Goal: Transaction & Acquisition: Purchase product/service

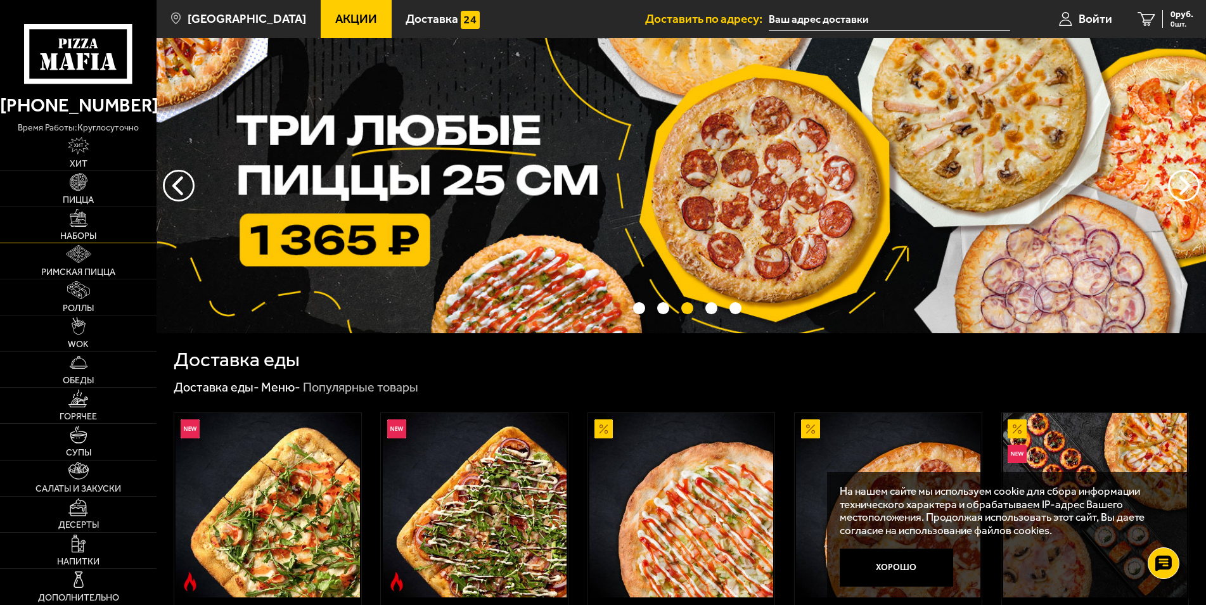
click at [80, 226] on img at bounding box center [79, 218] width 18 height 18
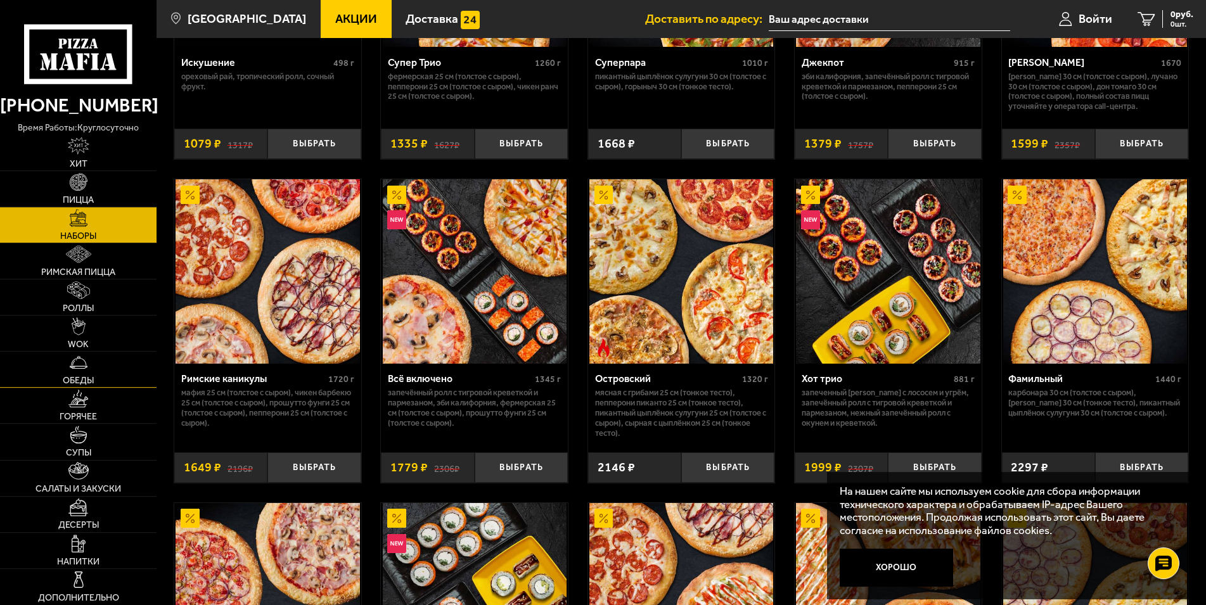
scroll to position [905, 0]
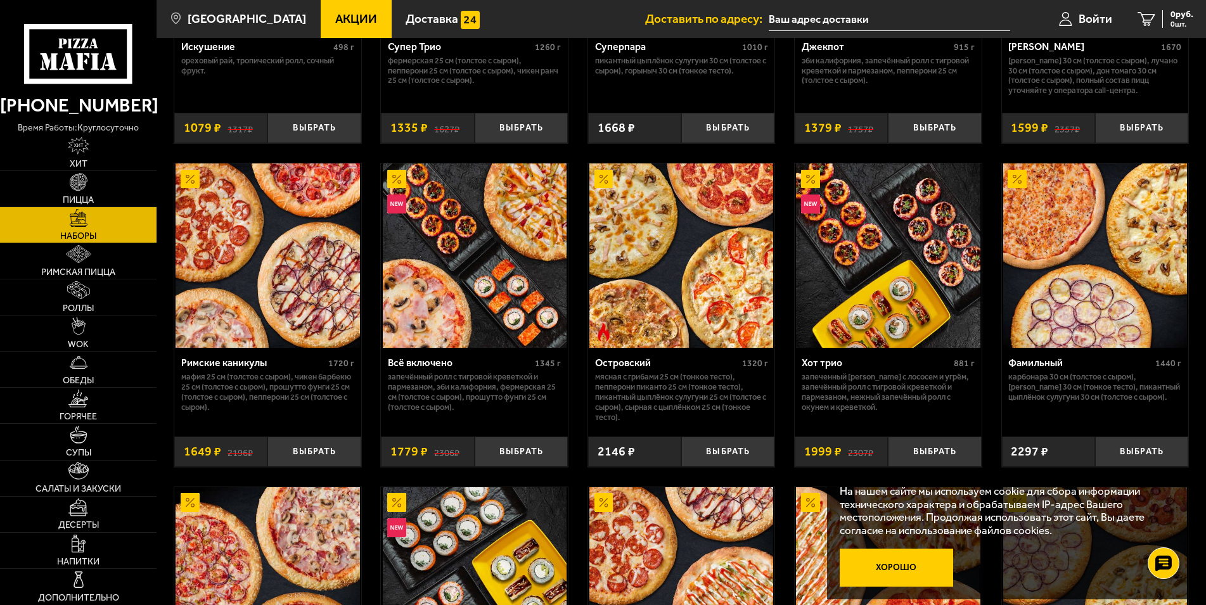
click at [898, 561] on button "Хорошо" at bounding box center [896, 567] width 113 height 37
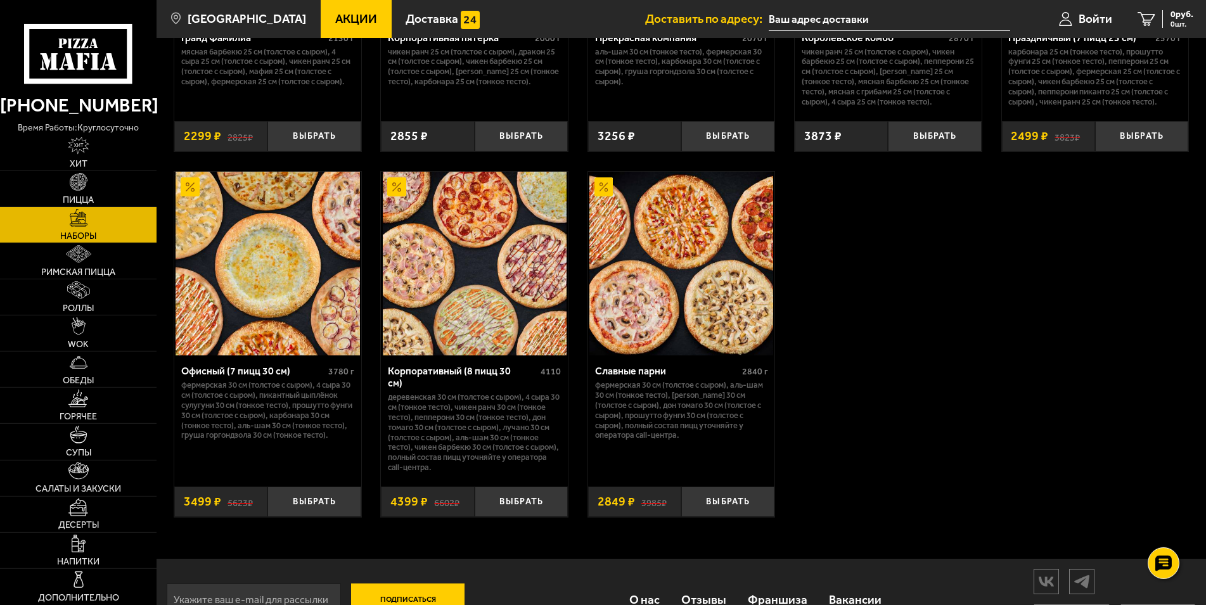
scroll to position [1944, 0]
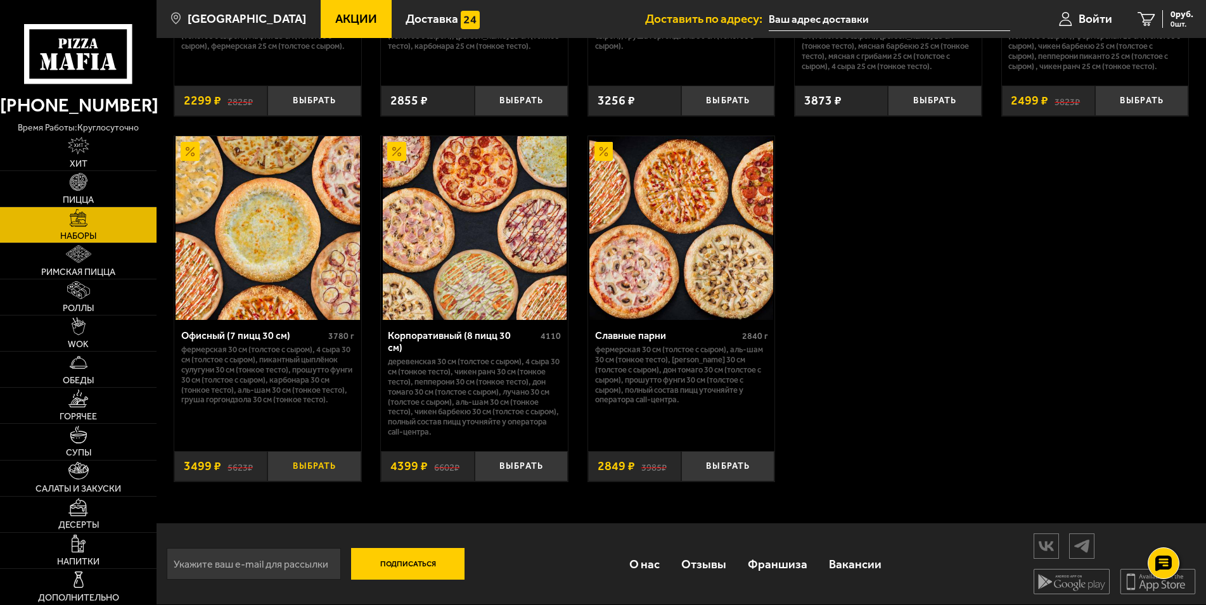
click at [337, 466] on button "Выбрать" at bounding box center [313, 466] width 93 height 31
click at [1069, 22] on span "Войти" at bounding box center [1080, 19] width 34 height 12
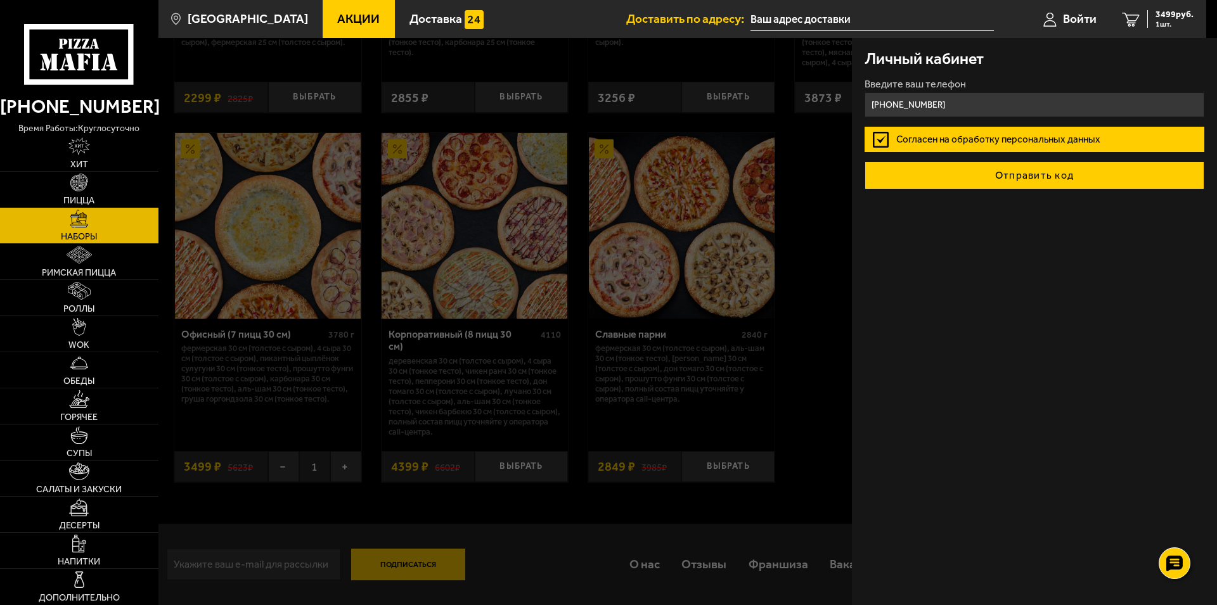
type input "+7 (981) 165-39-29"
click at [1015, 182] on button "Отправить код" at bounding box center [1034, 176] width 340 height 28
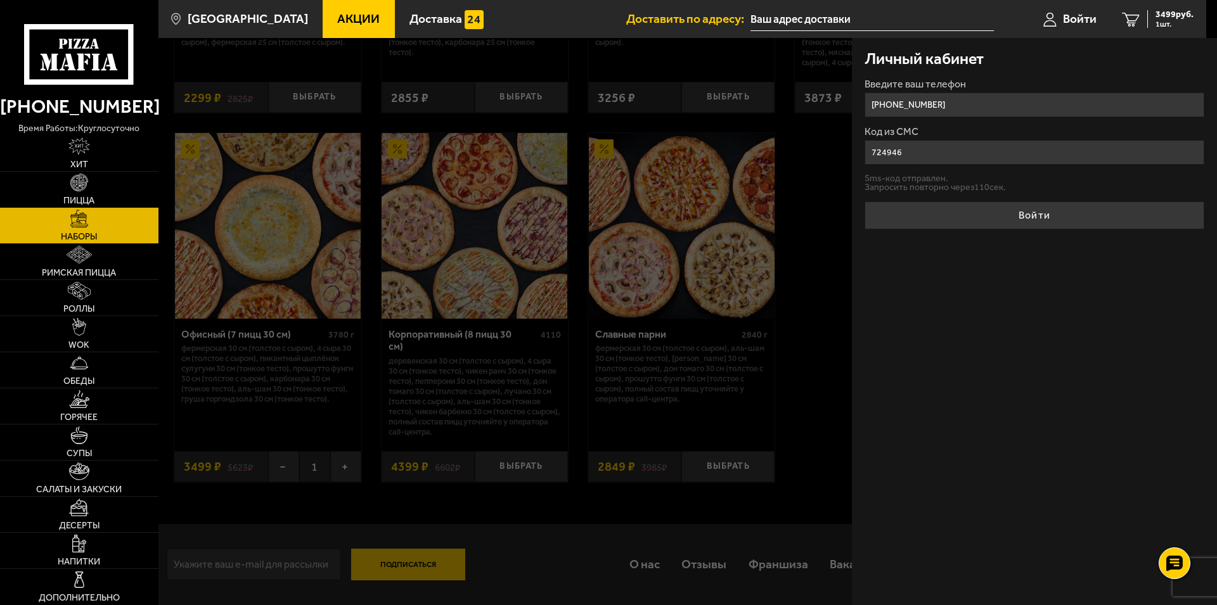
type input "724946"
click at [864, 202] on button "Войти" at bounding box center [1034, 216] width 340 height 28
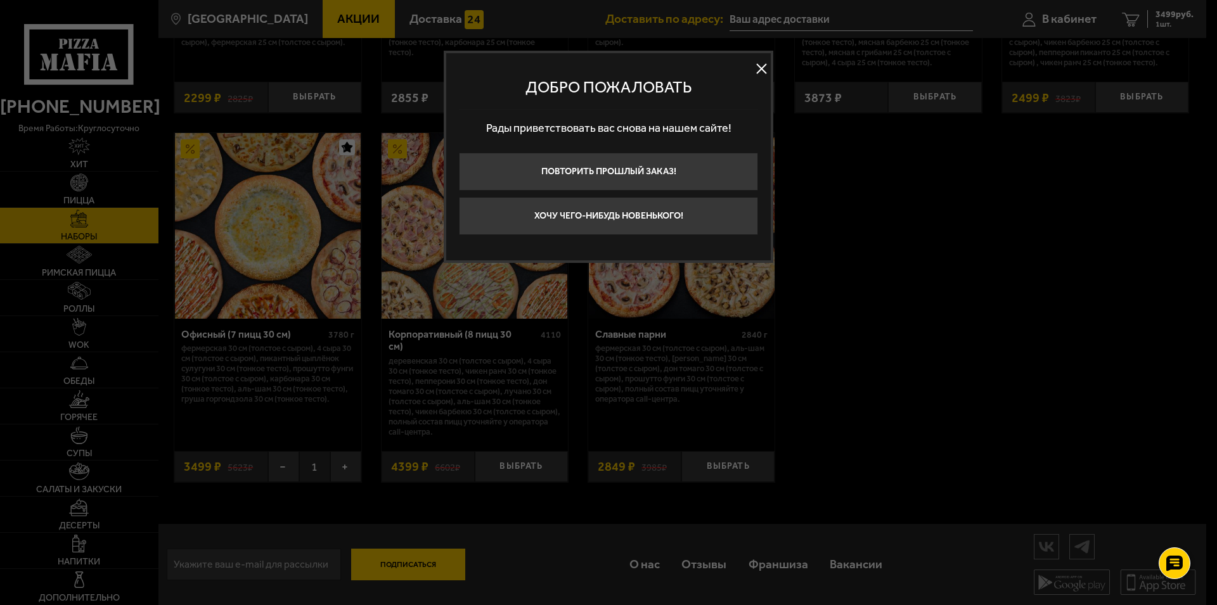
click at [756, 67] on button at bounding box center [761, 69] width 19 height 19
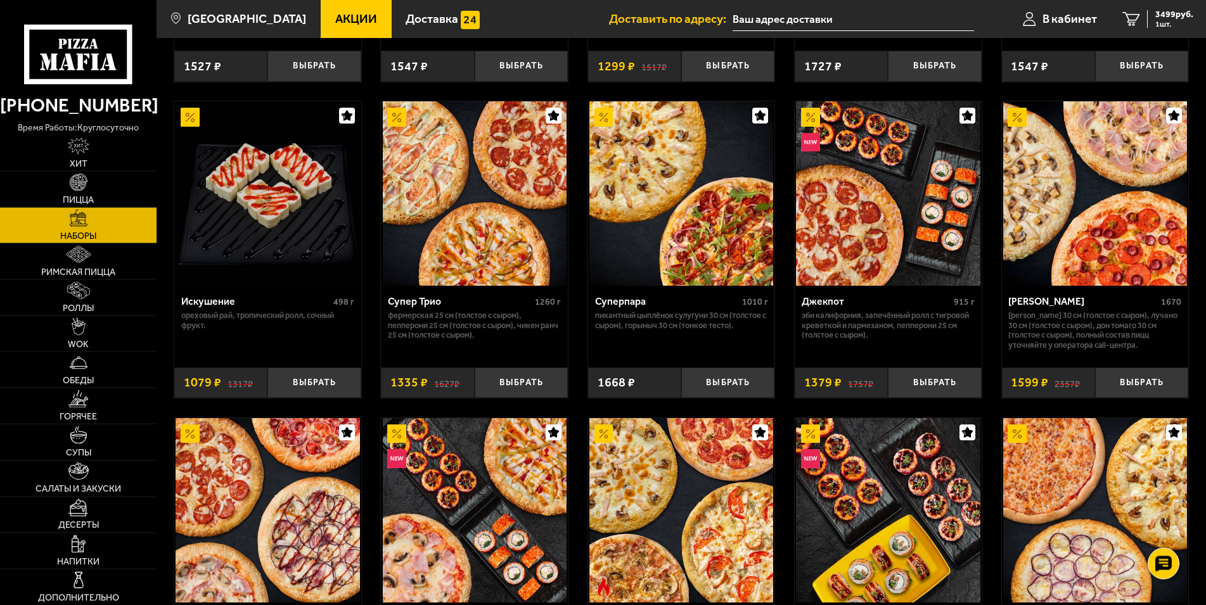
scroll to position [328, 0]
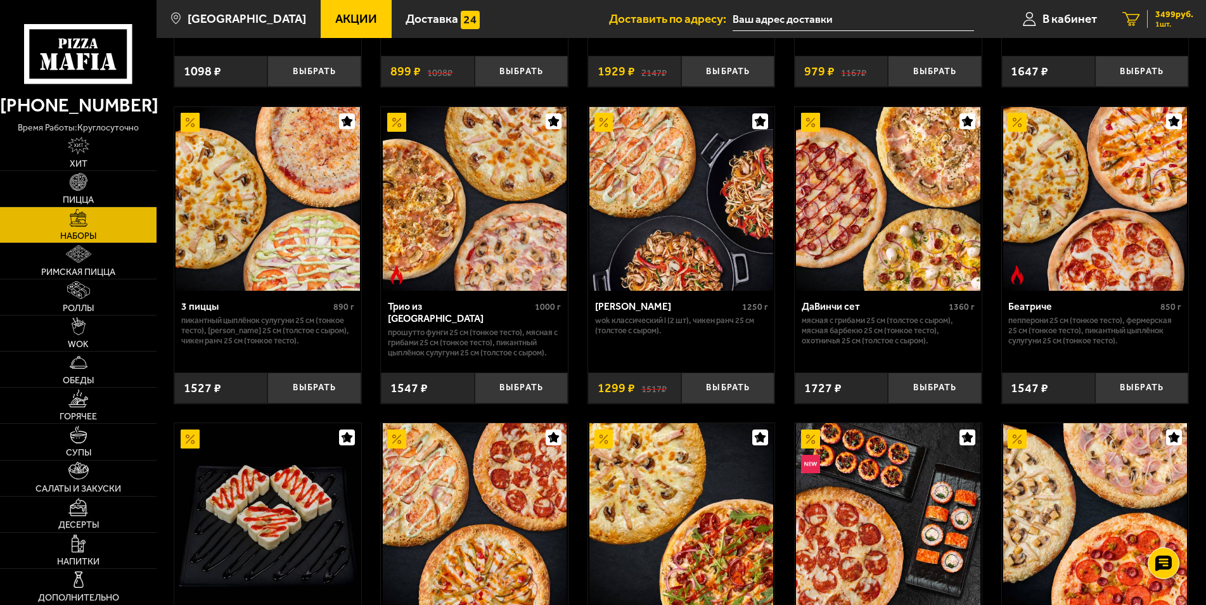
click at [1168, 20] on span "1 шт." at bounding box center [1174, 24] width 38 height 8
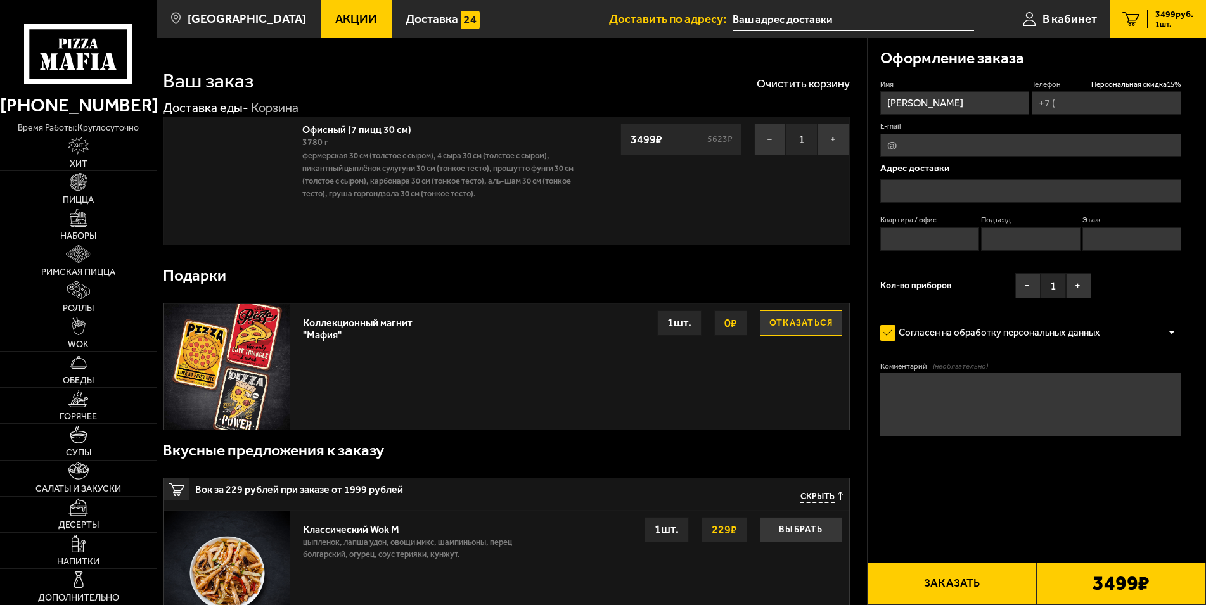
type input "+7 (981) 165-39-29"
type input "Петергофское шоссе, 7к1"
type input "395"
type input "12"
type input "1"
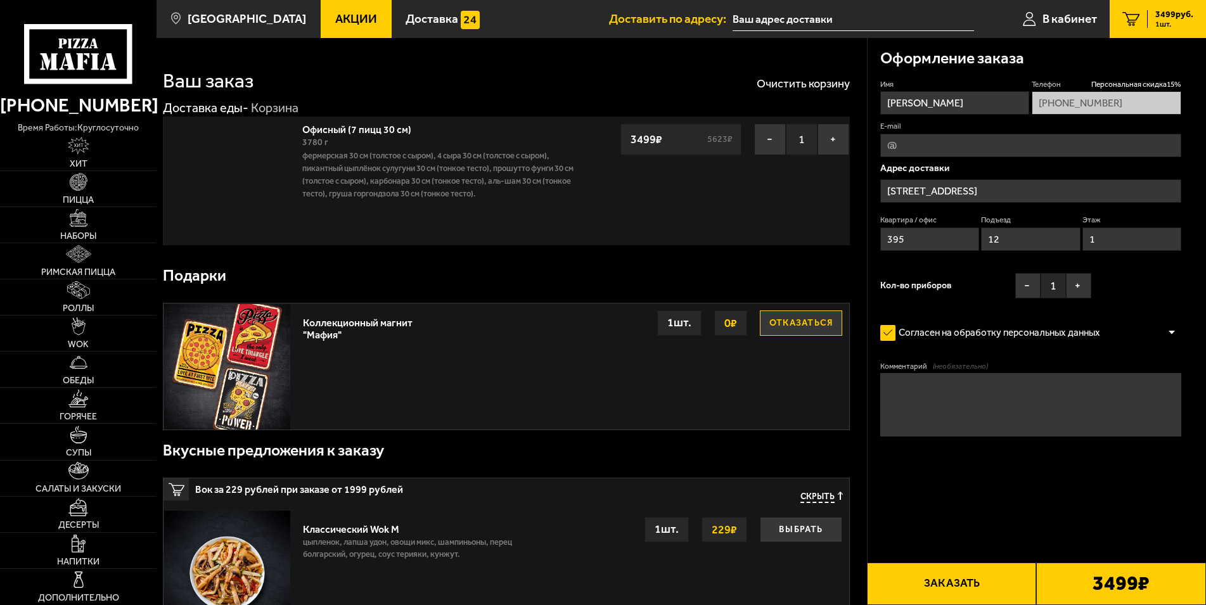
type input "Петергофское шоссе, 7к1"
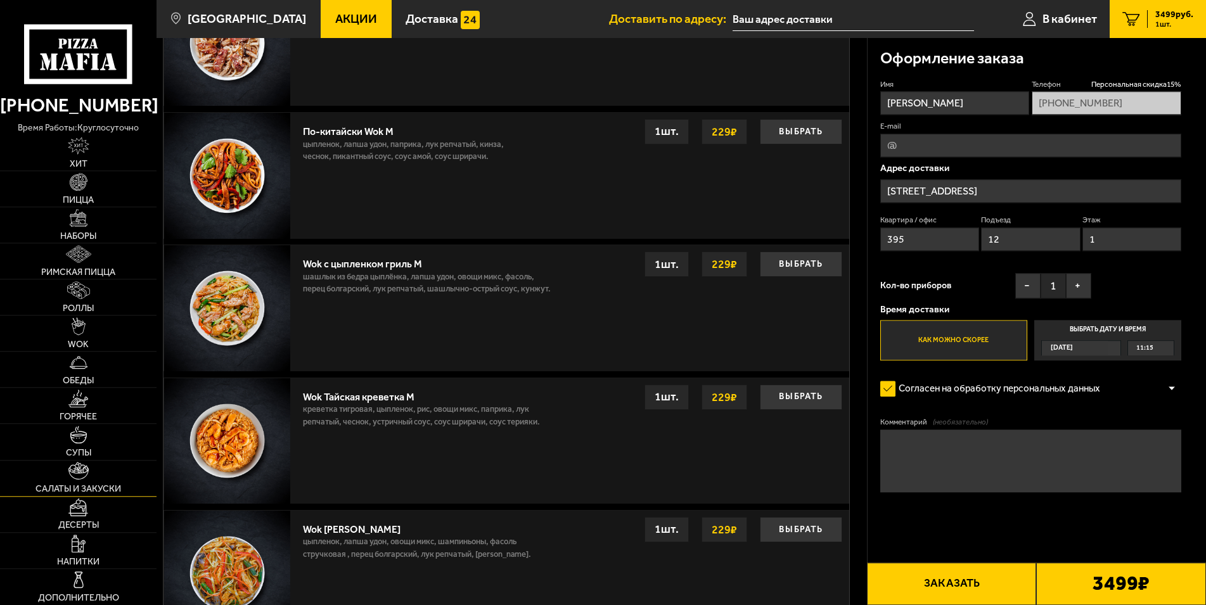
scroll to position [611, 0]
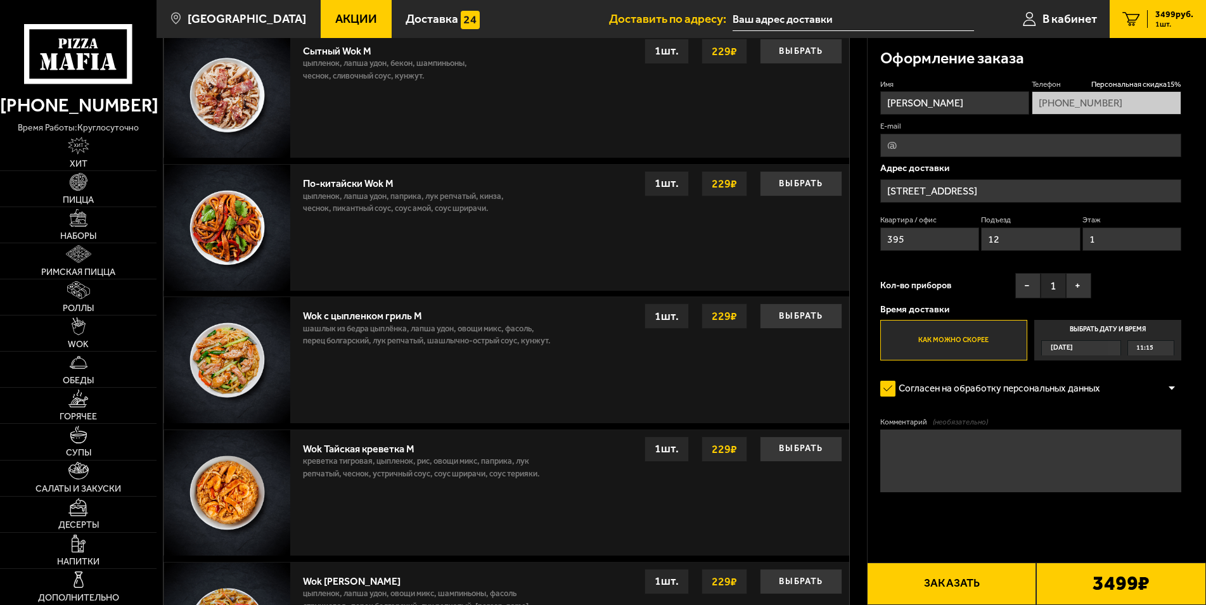
click at [1150, 349] on span "11:15" at bounding box center [1144, 348] width 17 height 15
click at [0, 0] on input "Выбрать дату и время Сегодня 11:15" at bounding box center [0, 0] width 0 height 0
click at [1172, 349] on div "11:15" at bounding box center [1151, 348] width 46 height 15
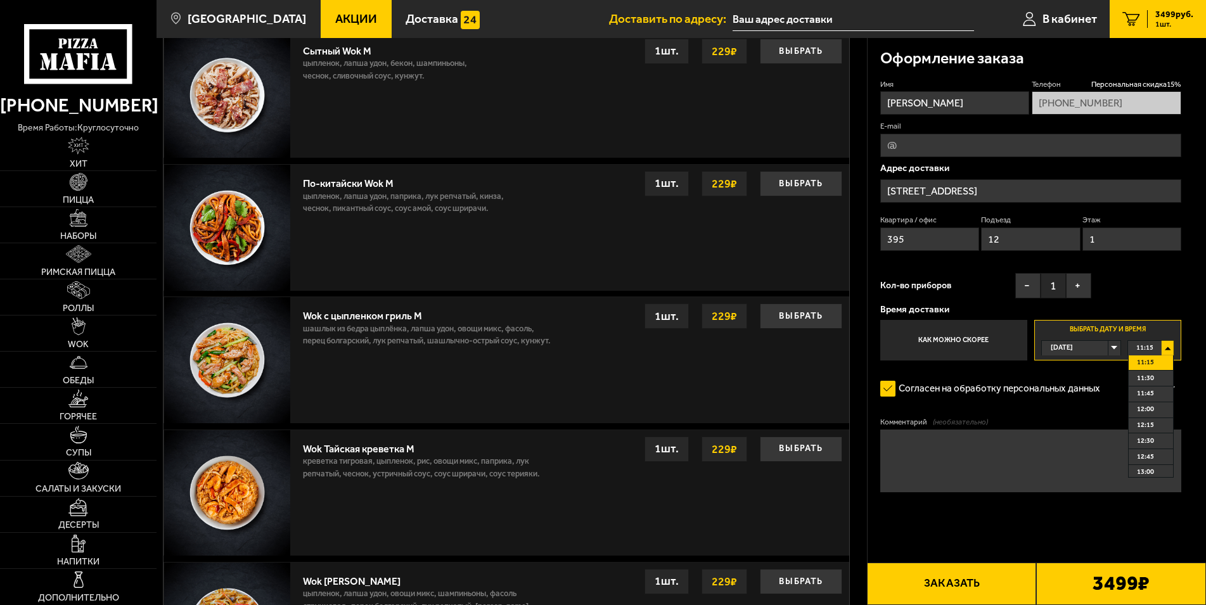
click at [1172, 349] on div "11:15" at bounding box center [1151, 348] width 46 height 15
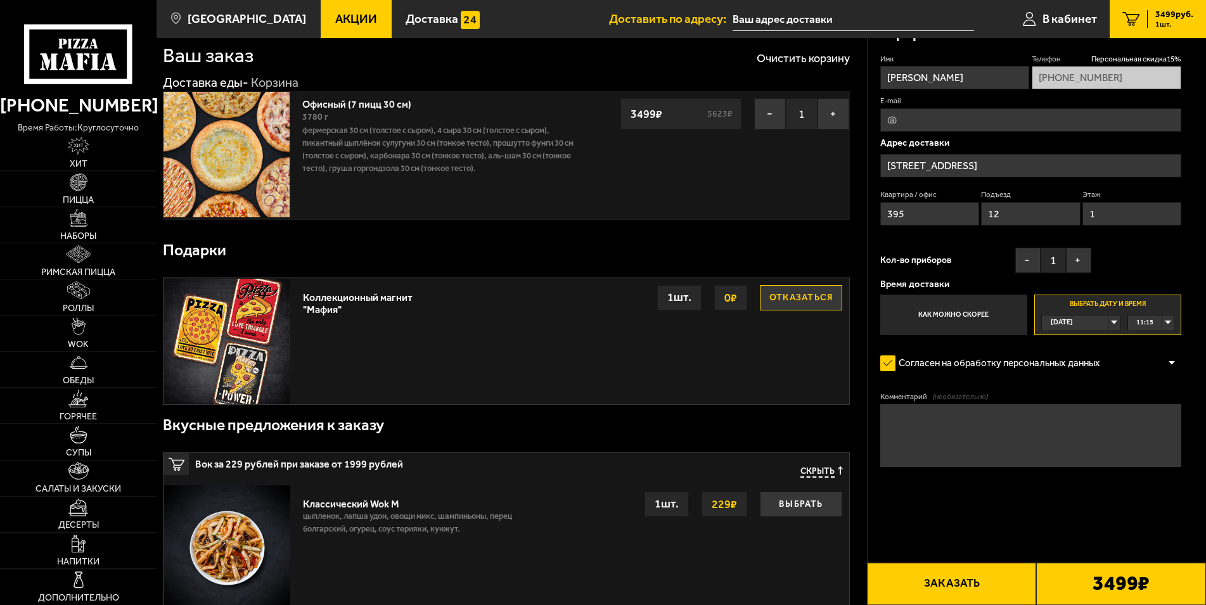
scroll to position [0, 0]
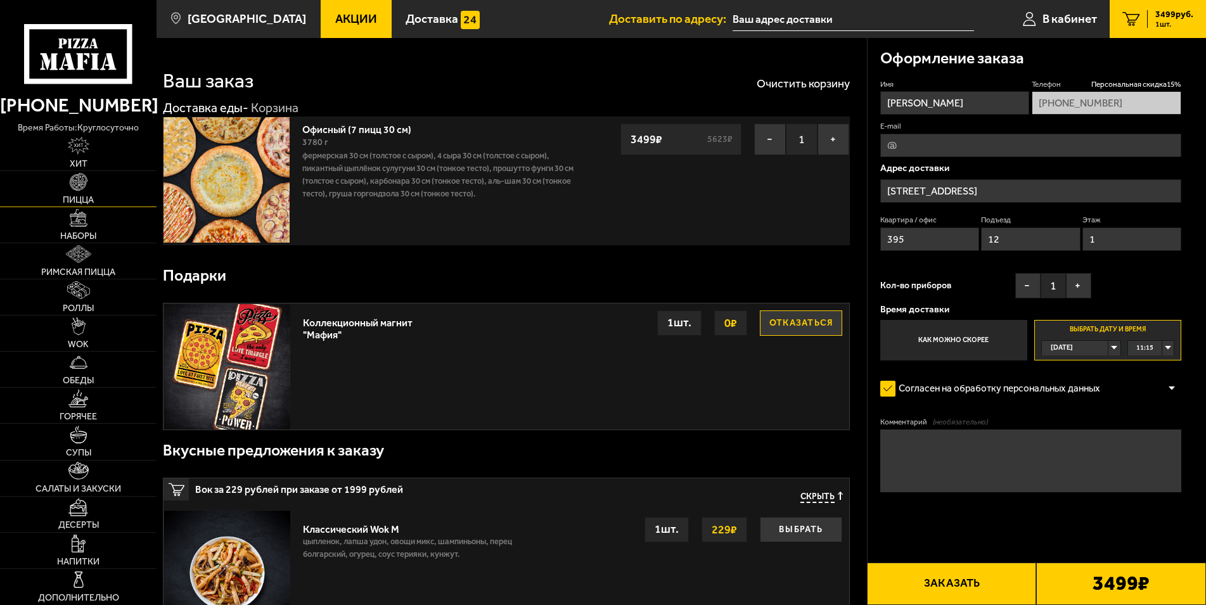
click at [77, 194] on link "Пицца" at bounding box center [78, 188] width 157 height 35
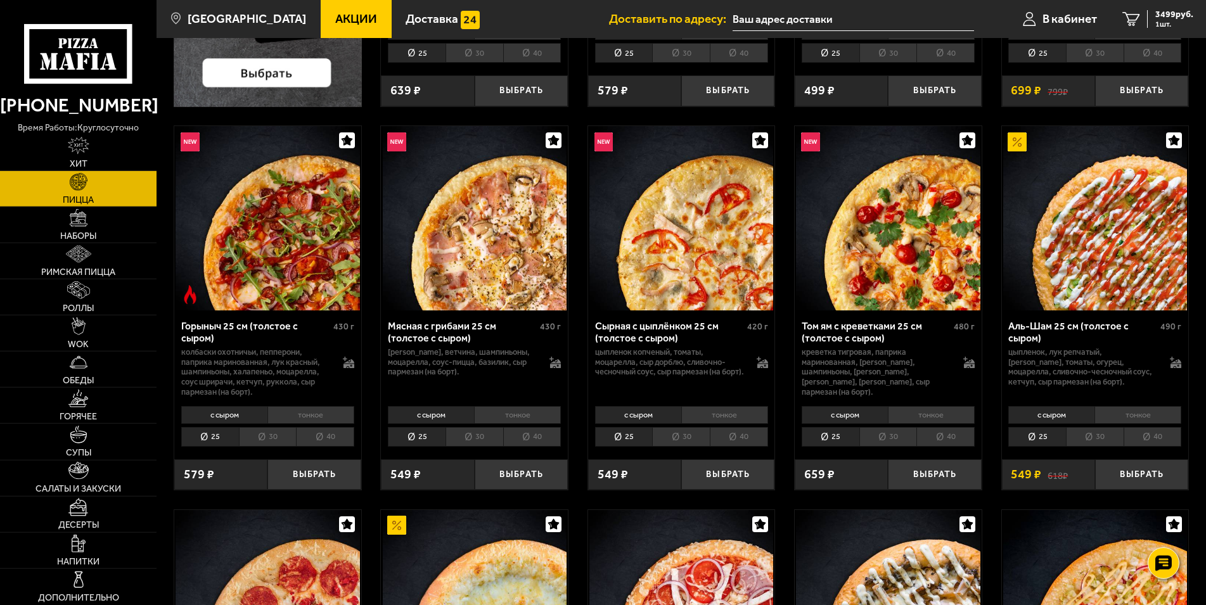
scroll to position [452, 0]
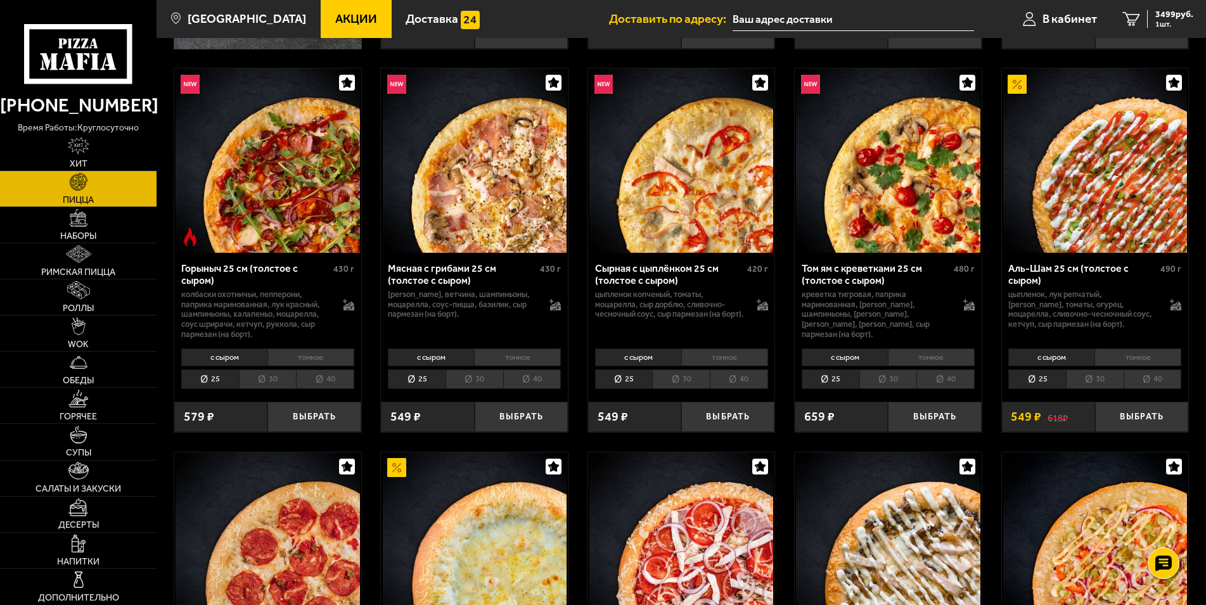
click at [1101, 381] on li "30" at bounding box center [1095, 379] width 58 height 20
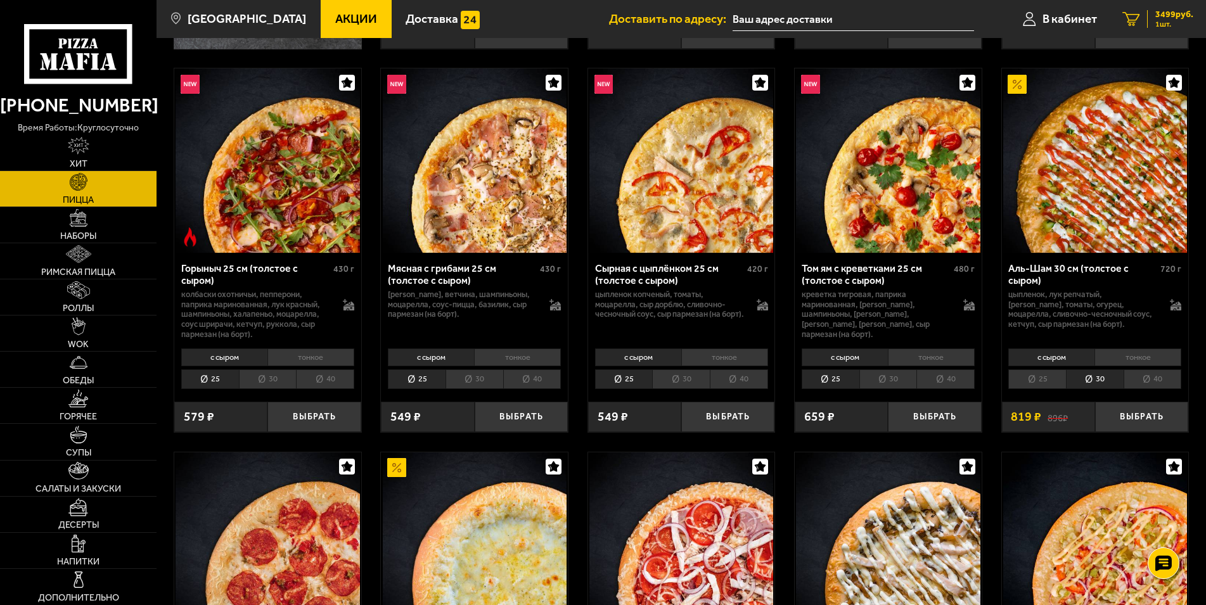
click at [1170, 19] on span "3499 руб." at bounding box center [1174, 14] width 38 height 9
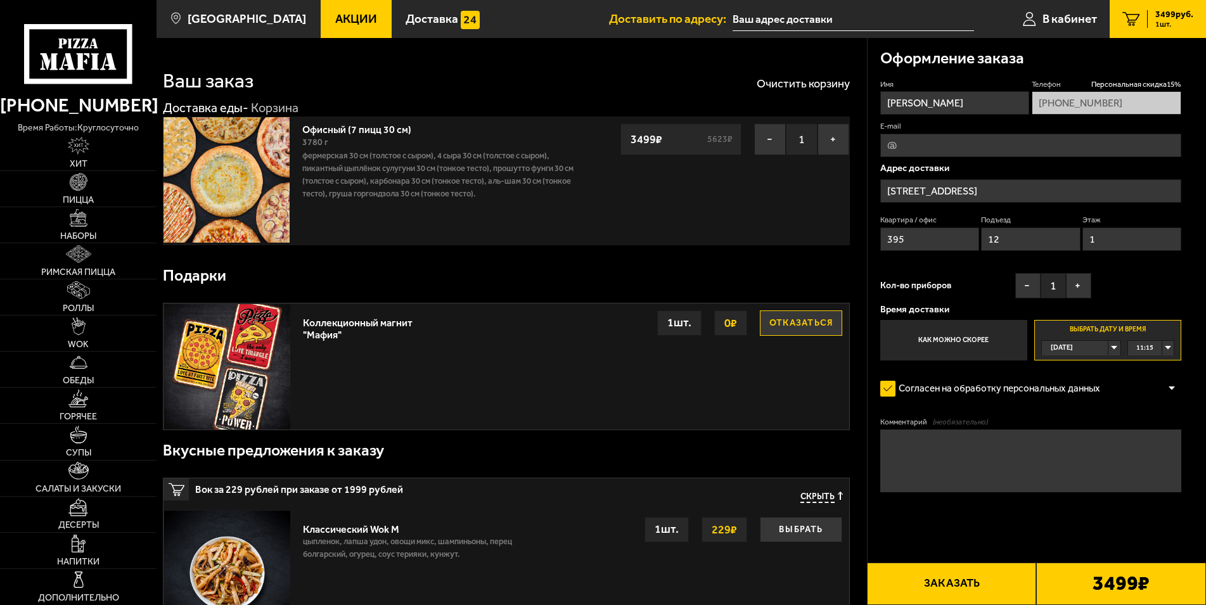
type input "Петергофское шоссе, 7к1"
click at [970, 583] on button "Заказать" at bounding box center [952, 584] width 170 height 42
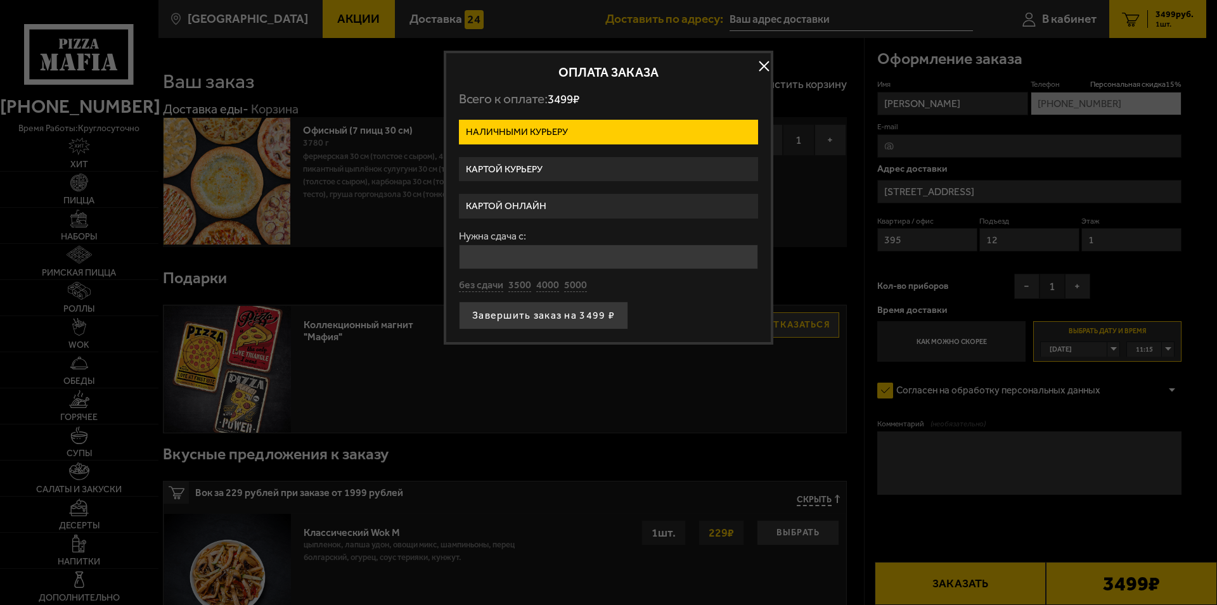
click at [501, 169] on label "Картой курьеру" at bounding box center [608, 169] width 299 height 25
click at [0, 0] on input "Картой курьеру" at bounding box center [0, 0] width 0 height 0
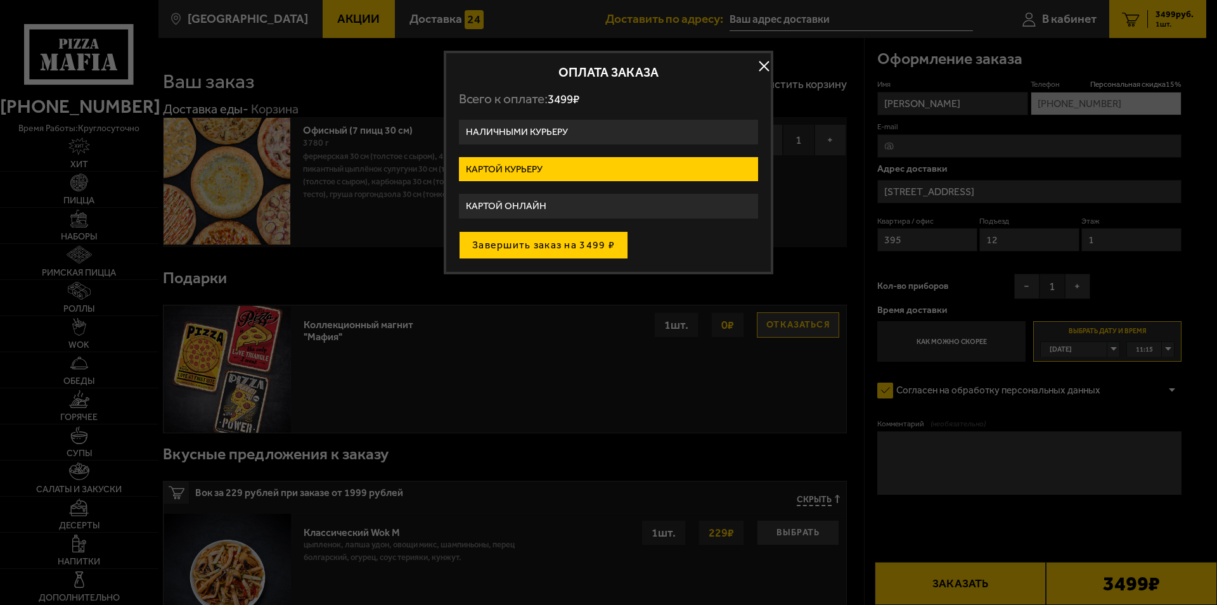
click at [517, 246] on button "Завершить заказ на 3499 ₽" at bounding box center [543, 245] width 169 height 28
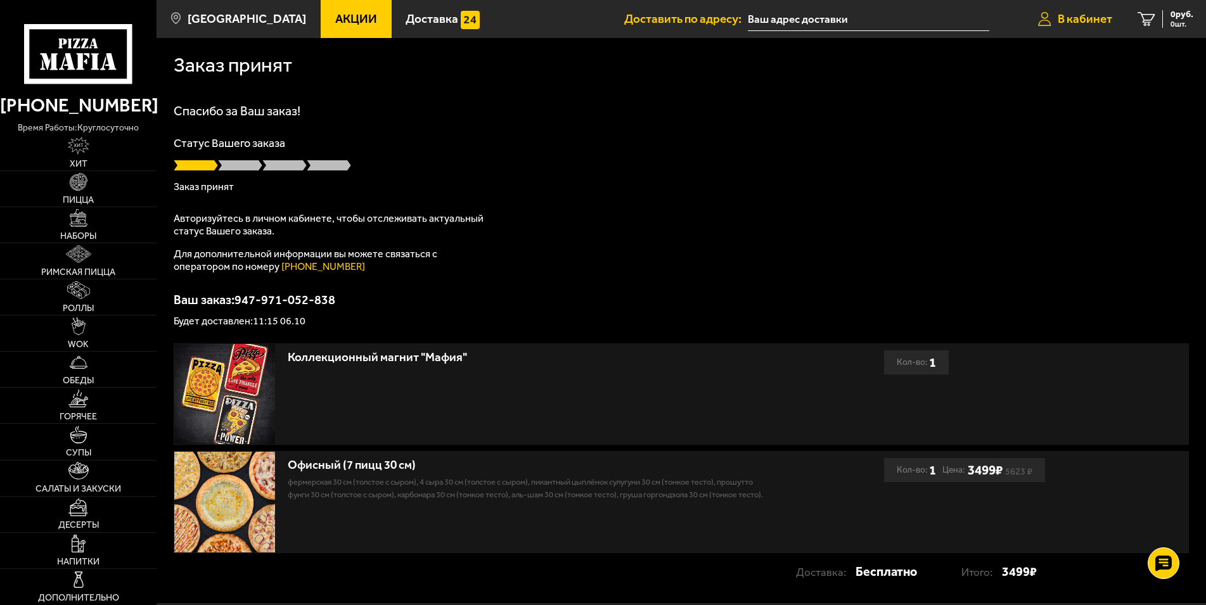
click at [1073, 25] on span "В кабинет" at bounding box center [1085, 19] width 54 height 12
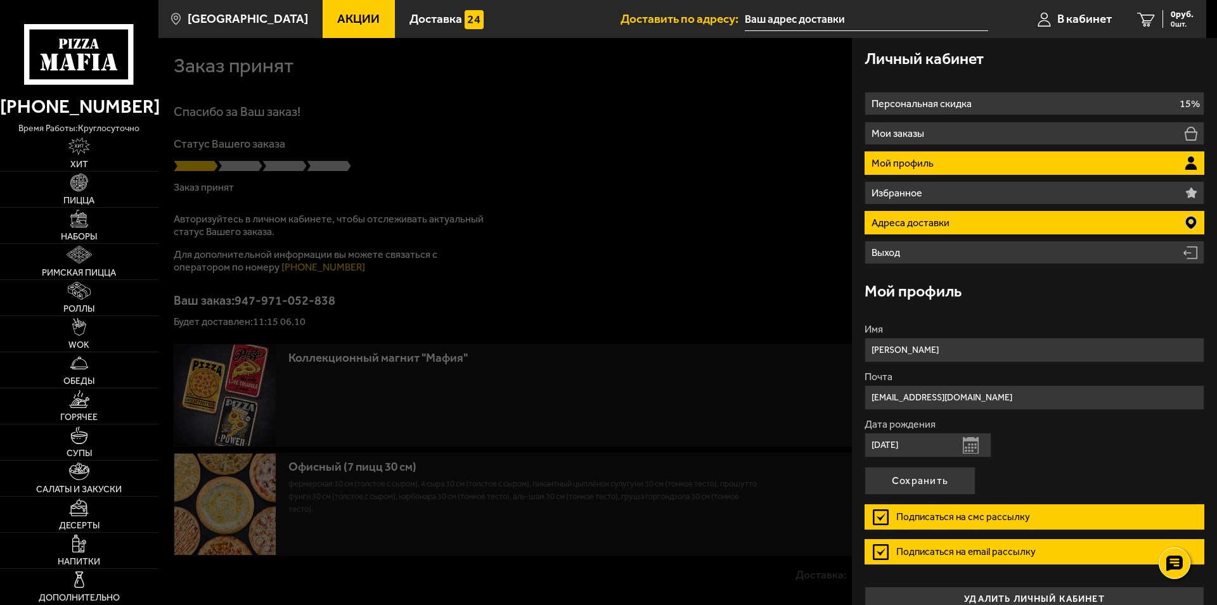
click at [942, 221] on p "Адреса доставки" at bounding box center [911, 223] width 81 height 10
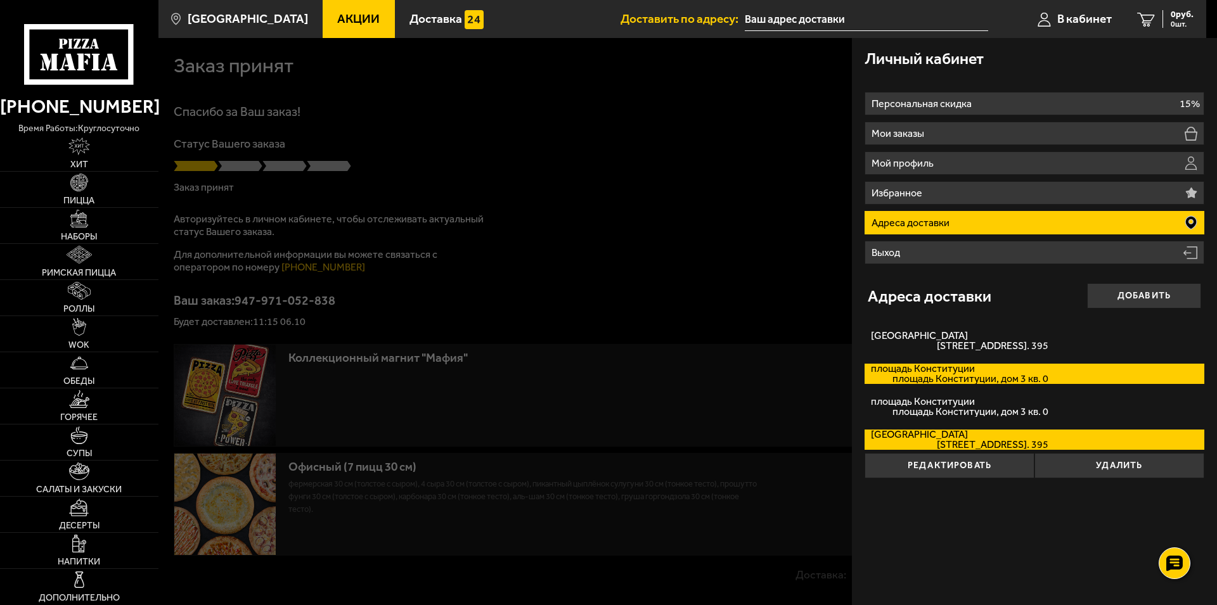
click at [952, 376] on span "площадь Конституции, дом 3 кв. 0" at bounding box center [959, 379] width 177 height 10
click at [0, 0] on input "площадь Конституции площадь Конституции, дом 3 кв. 0" at bounding box center [0, 0] width 0 height 0
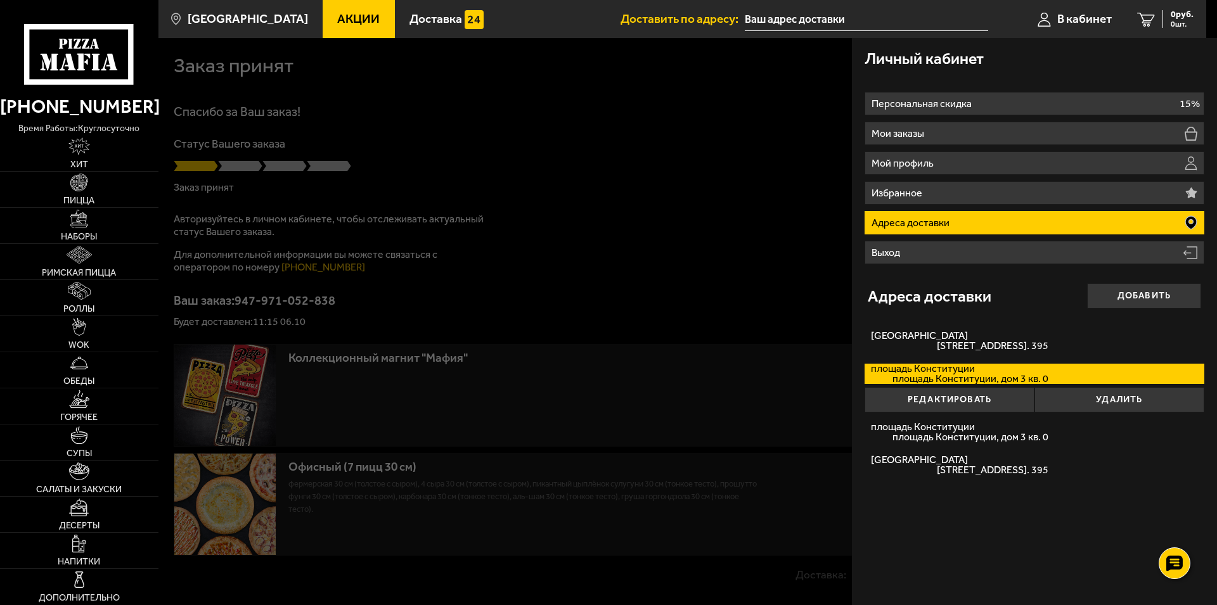
type input "площадь Конституции, 3"
click at [949, 401] on button "Редактировать" at bounding box center [949, 399] width 170 height 25
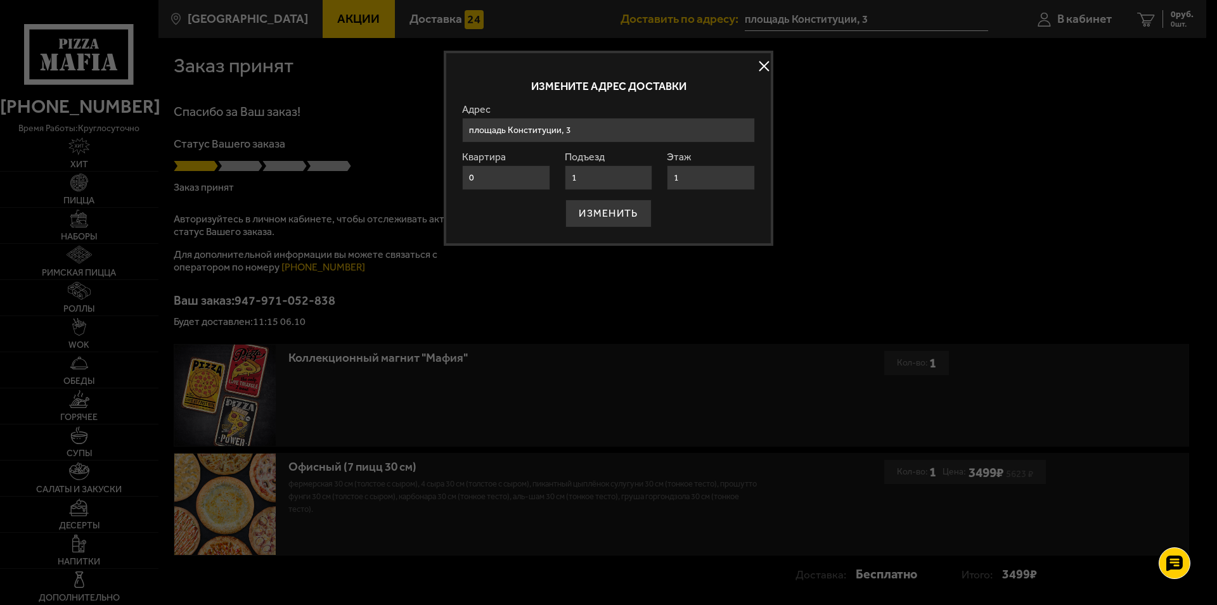
click at [580, 129] on input "площадь Конституции, 3" at bounding box center [608, 130] width 293 height 25
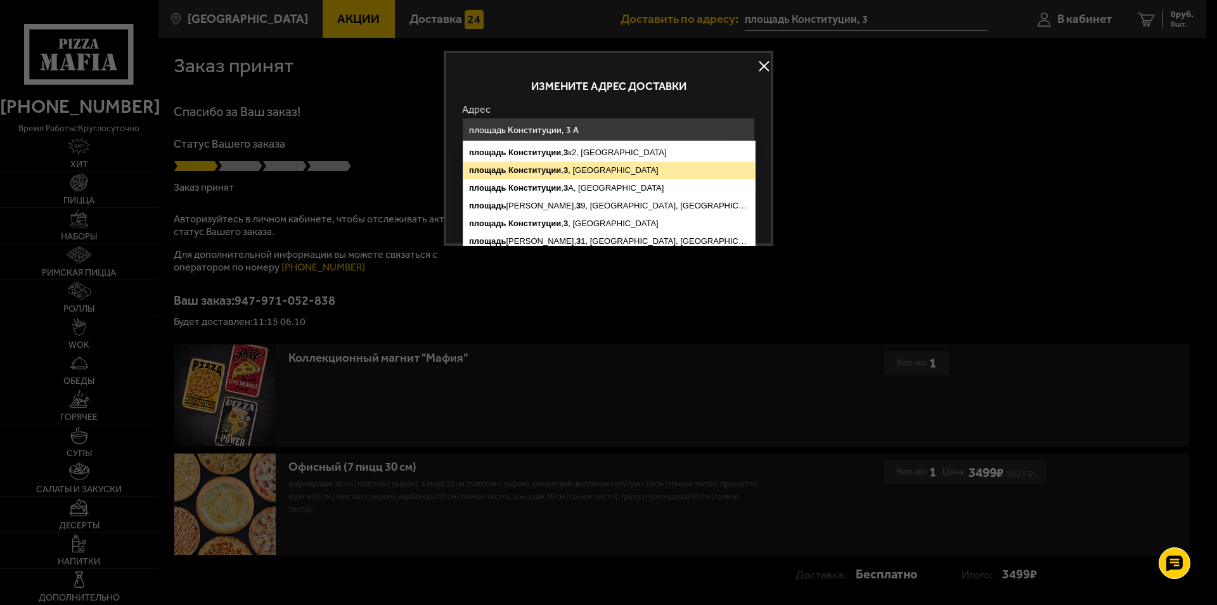
click at [634, 164] on ymaps "площадь Конституции , 3 , Санкт-Петербург" at bounding box center [608, 171] width 291 height 18
type input "Санкт-Петербург, площадь Конституции, 3"
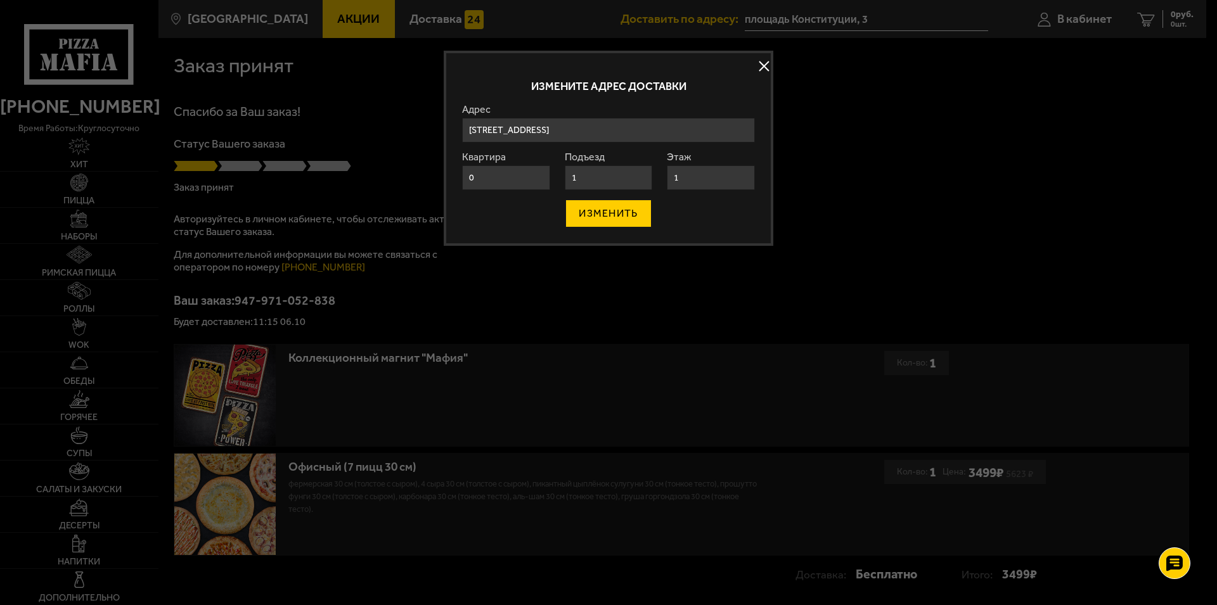
click at [591, 217] on button "ИЗМЕНИТЬ" at bounding box center [608, 214] width 86 height 28
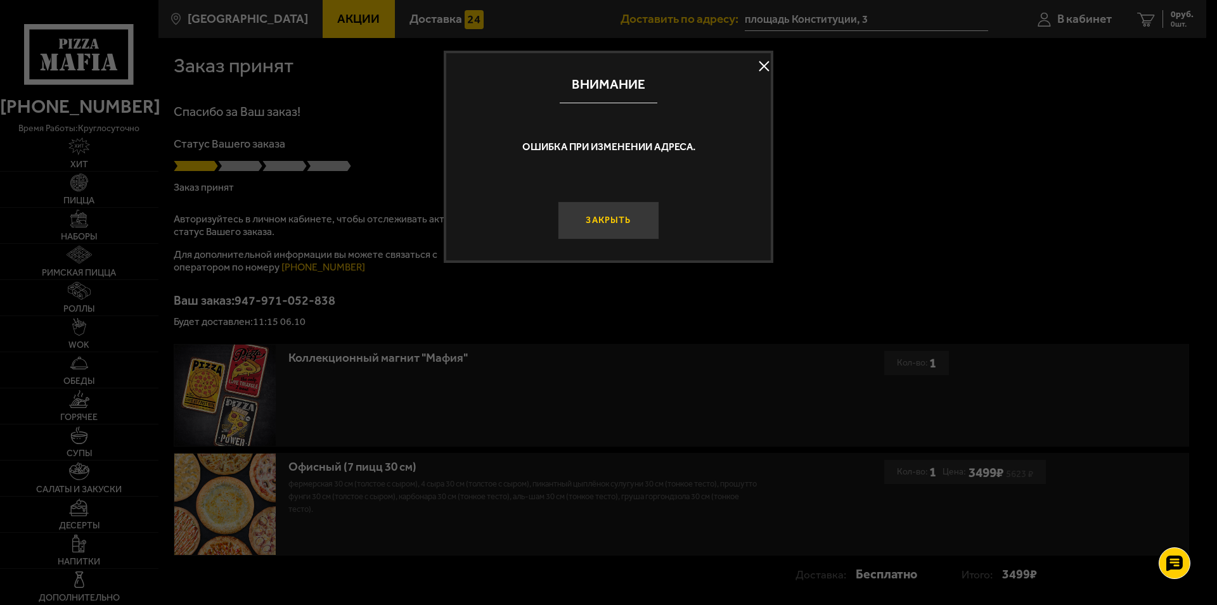
click at [615, 226] on button "Закрыть" at bounding box center [608, 221] width 101 height 38
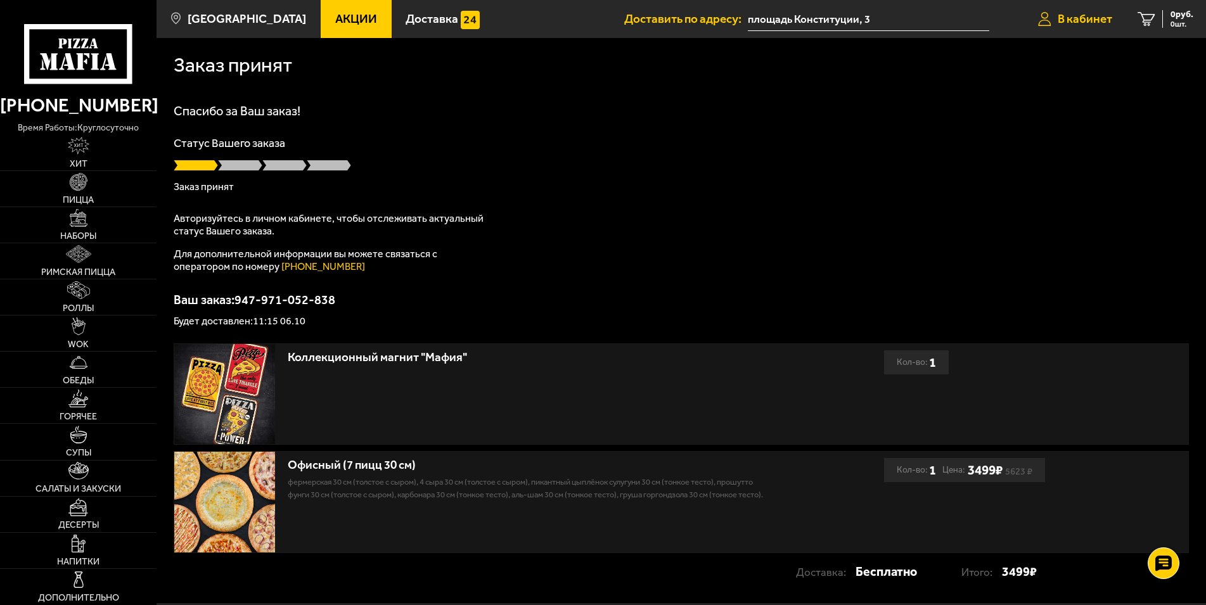
click at [1068, 16] on span "В кабинет" at bounding box center [1085, 19] width 54 height 12
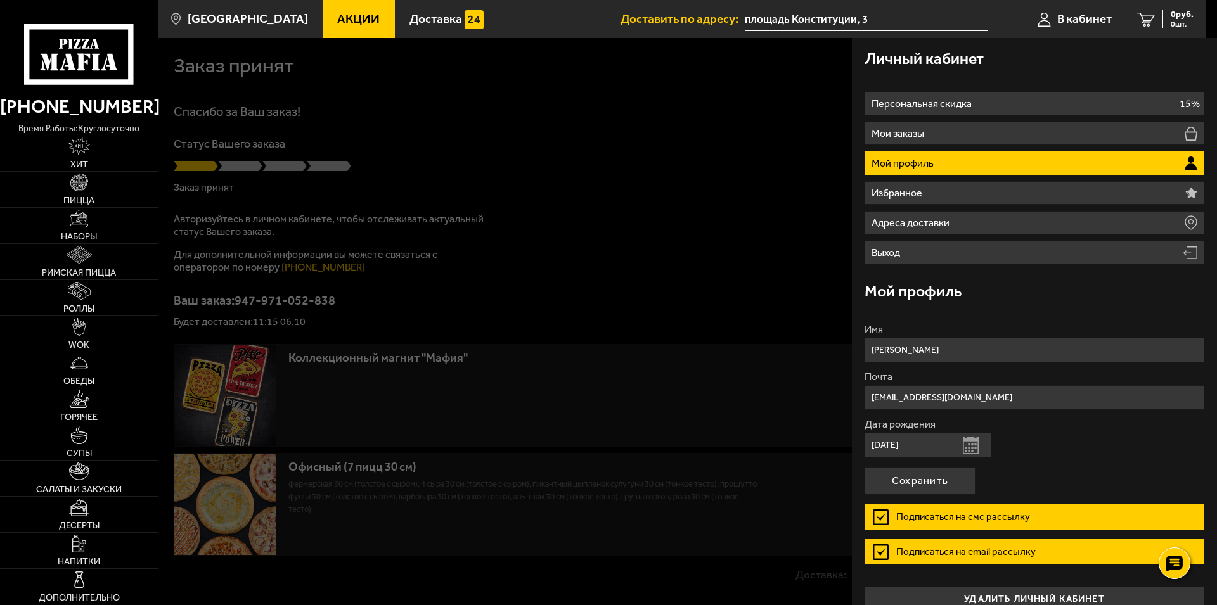
click at [366, 314] on div at bounding box center [766, 340] width 1217 height 605
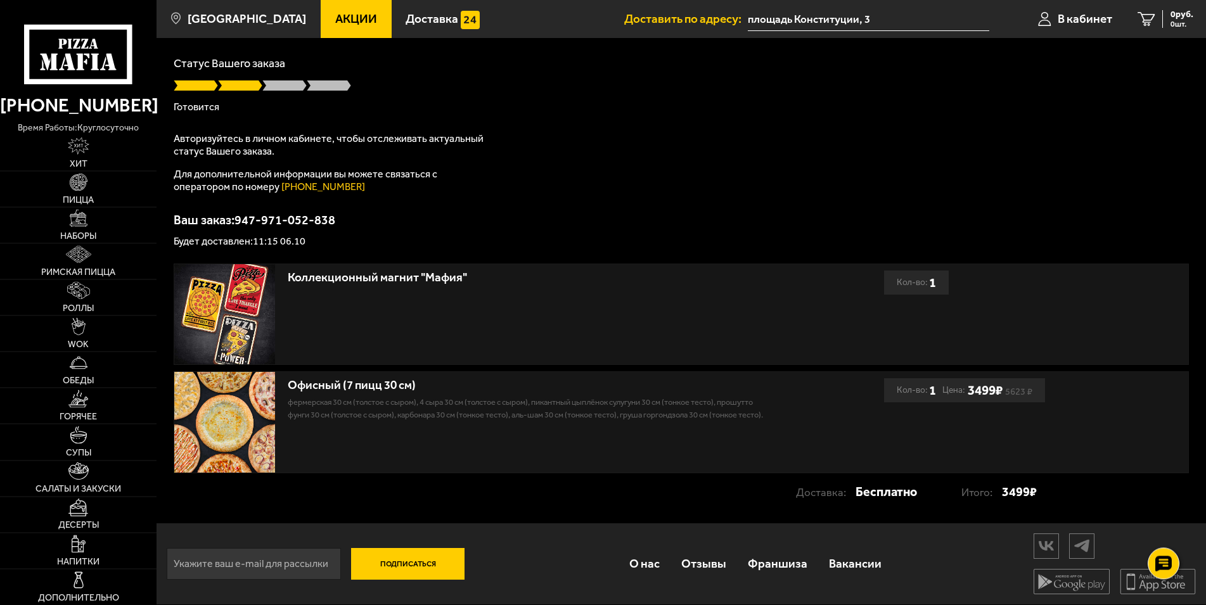
scroll to position [82, 0]
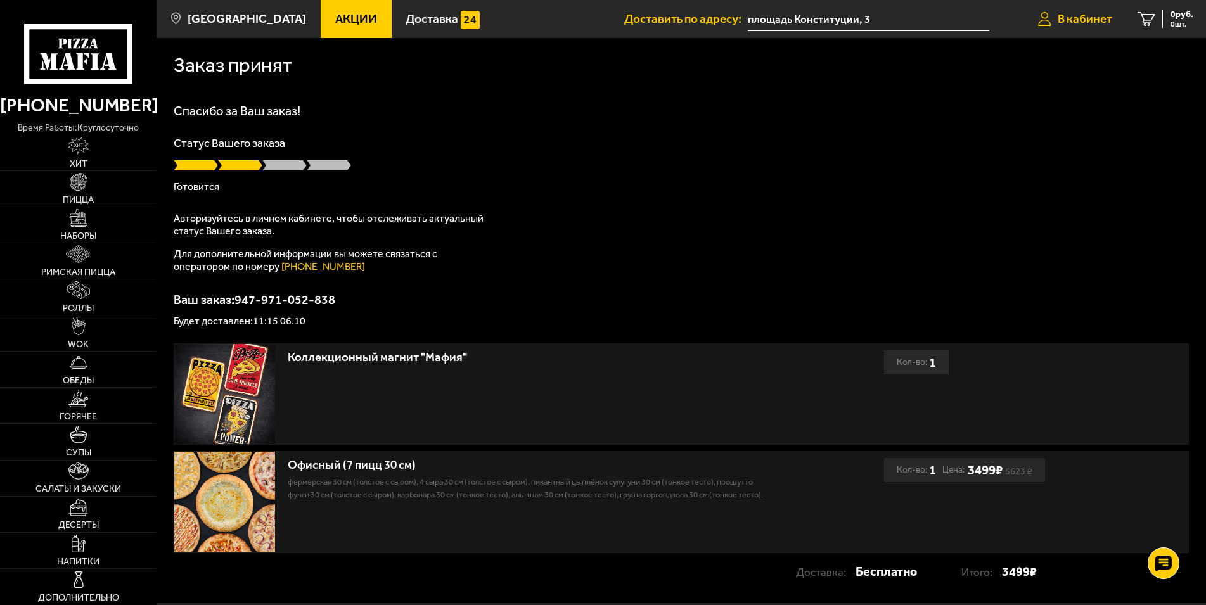
click at [1089, 24] on span "В кабинет" at bounding box center [1085, 19] width 54 height 12
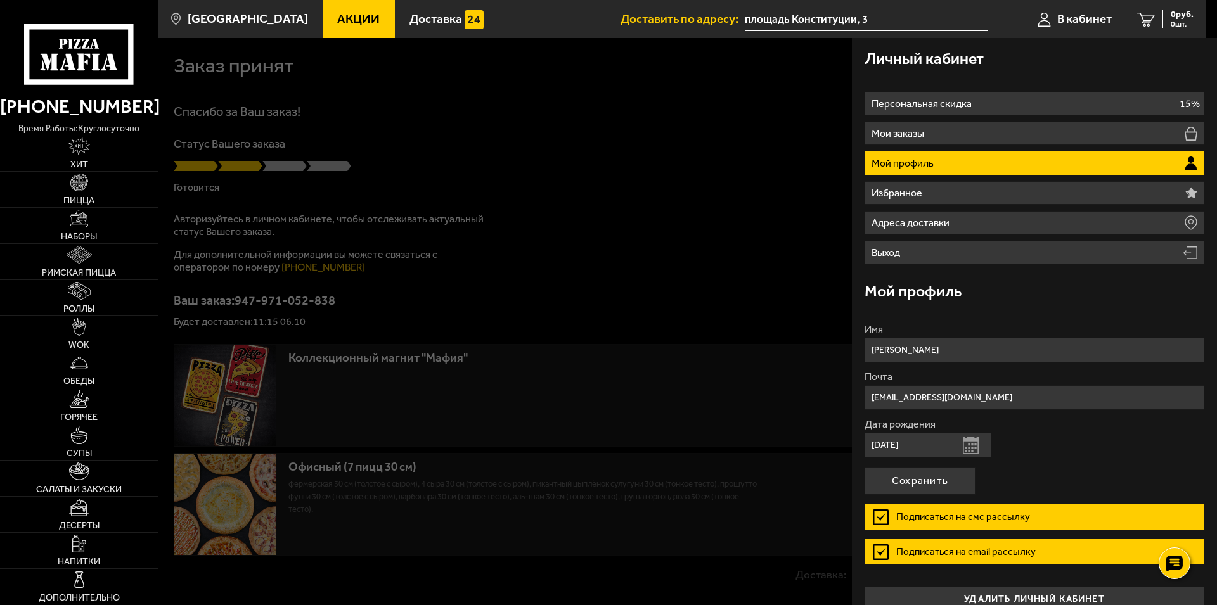
click at [74, 47] on use at bounding box center [77, 44] width 7 height 10
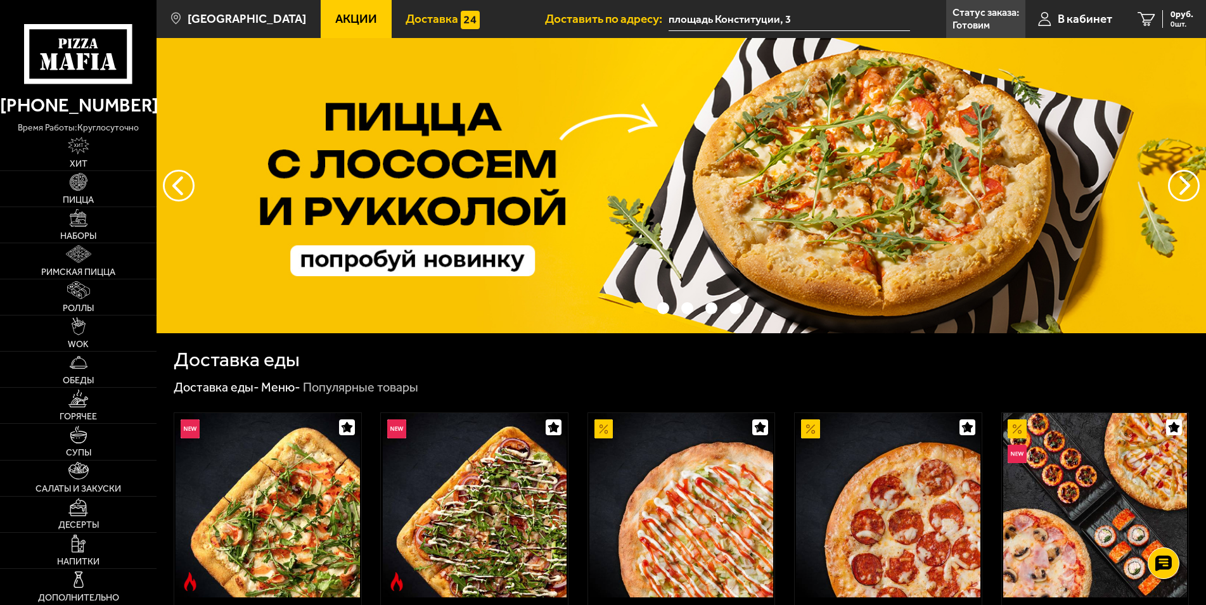
click at [406, 18] on span "Доставка" at bounding box center [432, 19] width 53 height 12
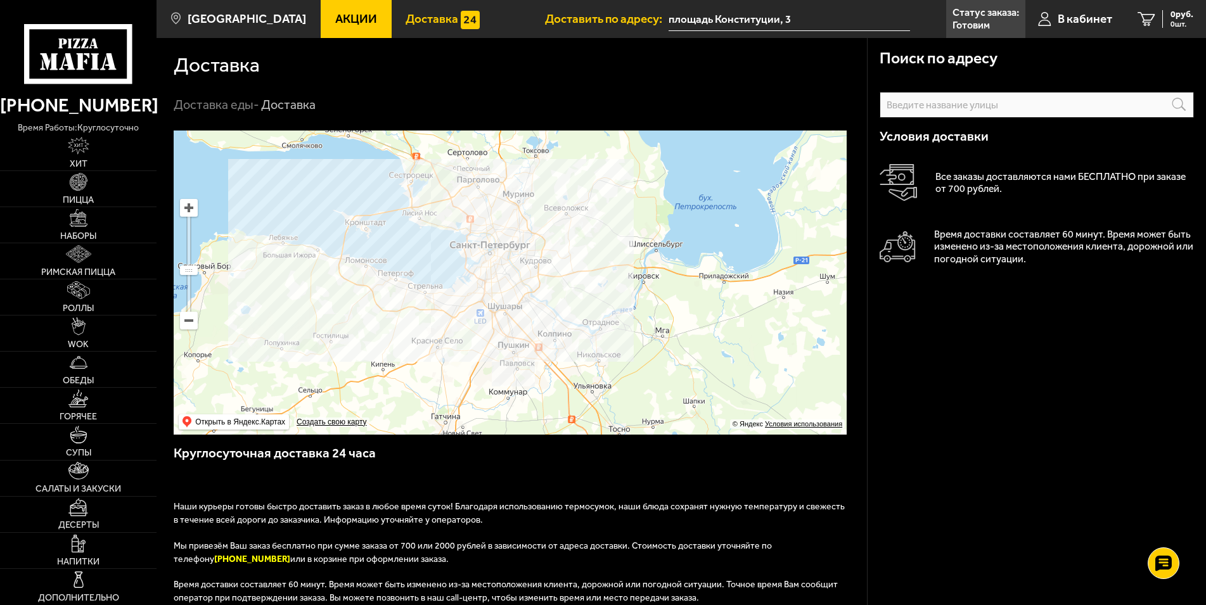
scroll to position [259, 0]
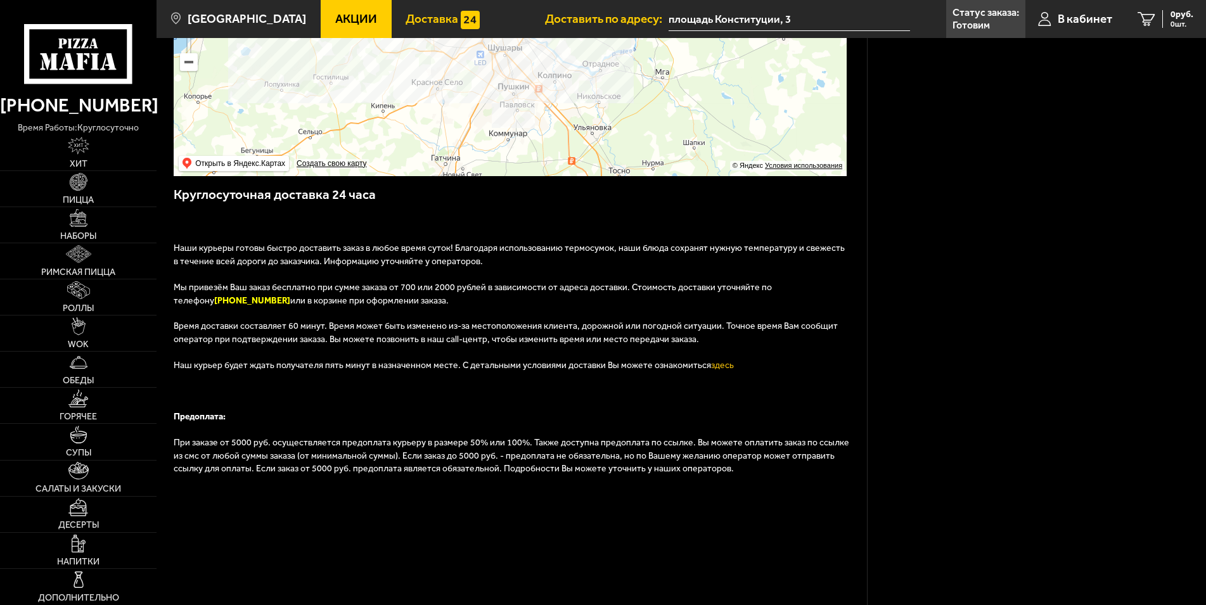
click at [973, 23] on p "Готовим" at bounding box center [970, 25] width 37 height 10
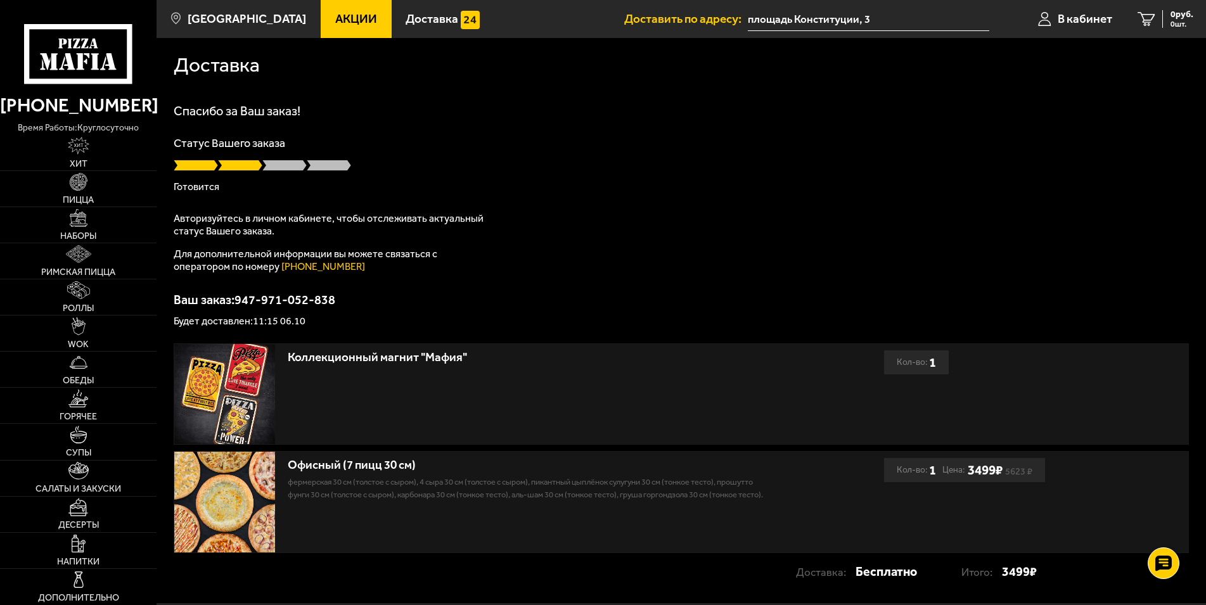
click at [196, 149] on p "Статус Вашего заказа" at bounding box center [681, 143] width 1015 height 11
click at [1076, 25] on span "В кабинет" at bounding box center [1085, 19] width 54 height 12
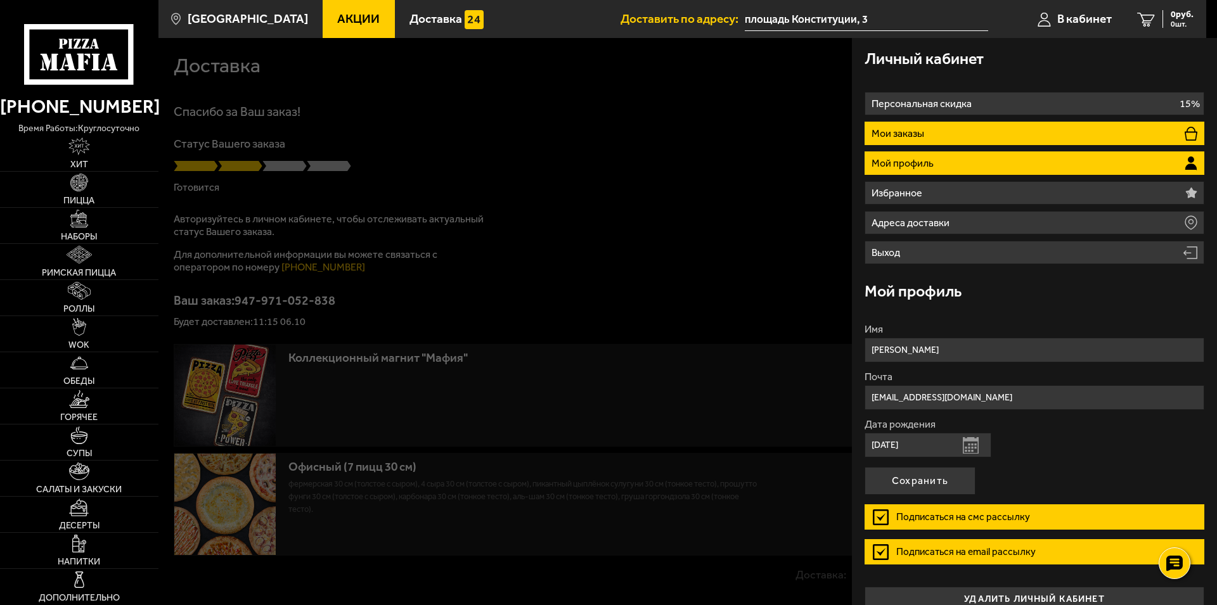
click at [907, 132] on p "Мои заказы" at bounding box center [899, 134] width 56 height 10
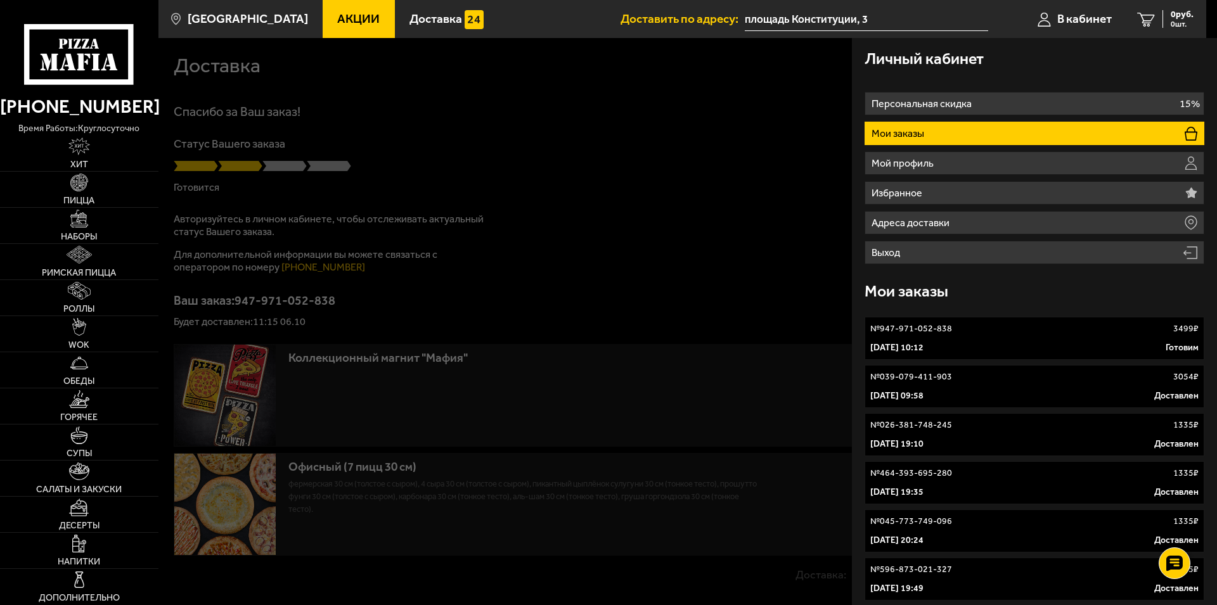
click at [907, 338] on link "№ 947-971-052-838 3499 ₽ 6 октября 2025 г. 10:12 Готовим" at bounding box center [1034, 338] width 340 height 43
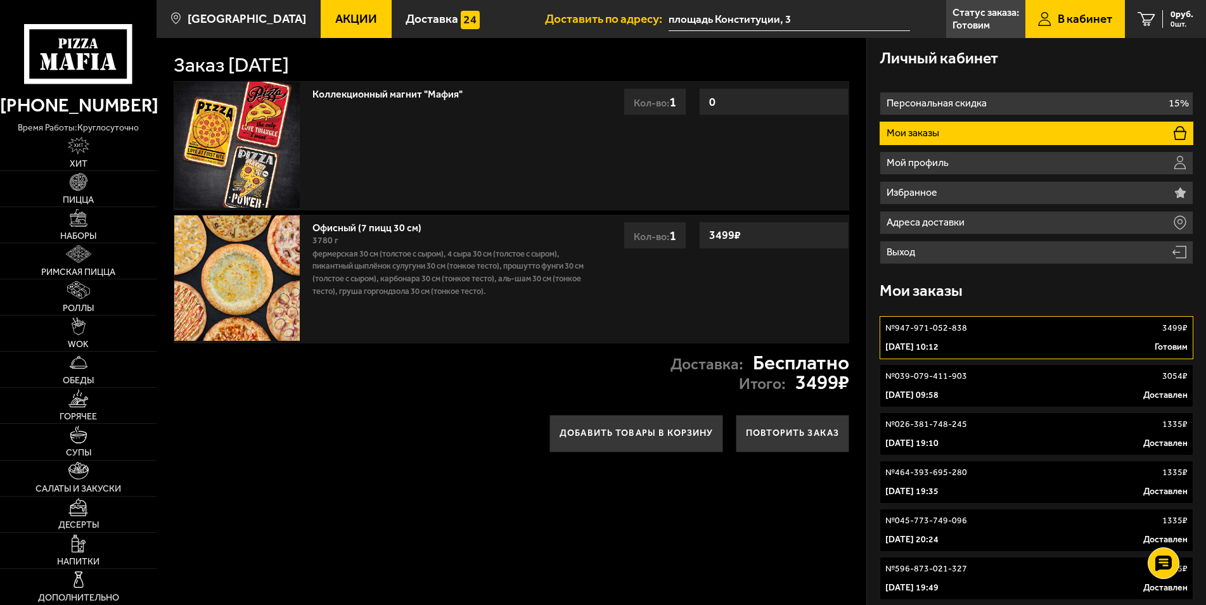
click at [916, 346] on p "6 октября 2025 г. 10:12" at bounding box center [911, 347] width 53 height 13
click at [979, 26] on p "Готовим" at bounding box center [970, 25] width 37 height 10
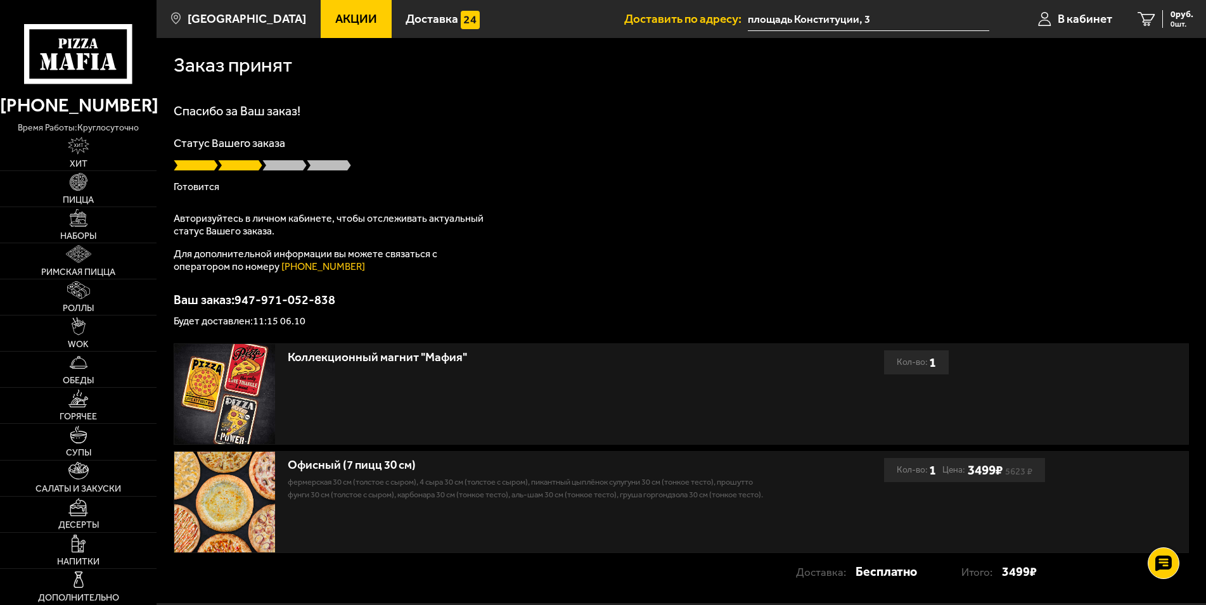
click at [198, 178] on div "Статус Вашего заказа [PERSON_NAME]" at bounding box center [681, 165] width 1015 height 54
click at [276, 160] on span at bounding box center [284, 165] width 44 height 13
click at [1091, 25] on span "В кабинет" at bounding box center [1085, 19] width 54 height 12
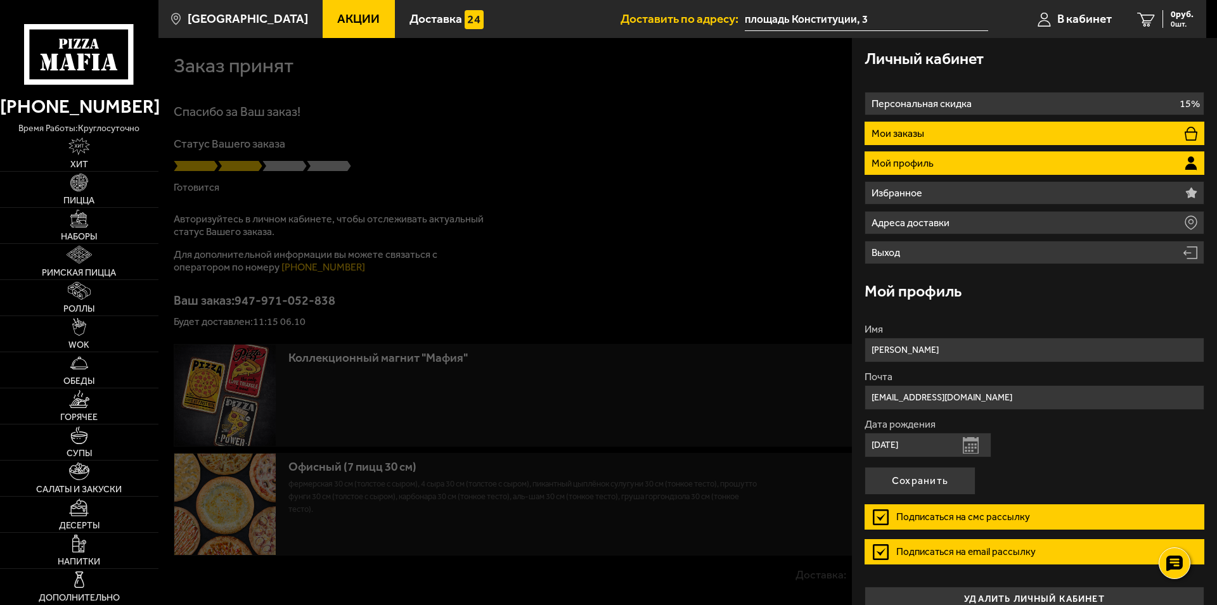
click at [961, 133] on li "Мои заказы" at bounding box center [1034, 133] width 340 height 23
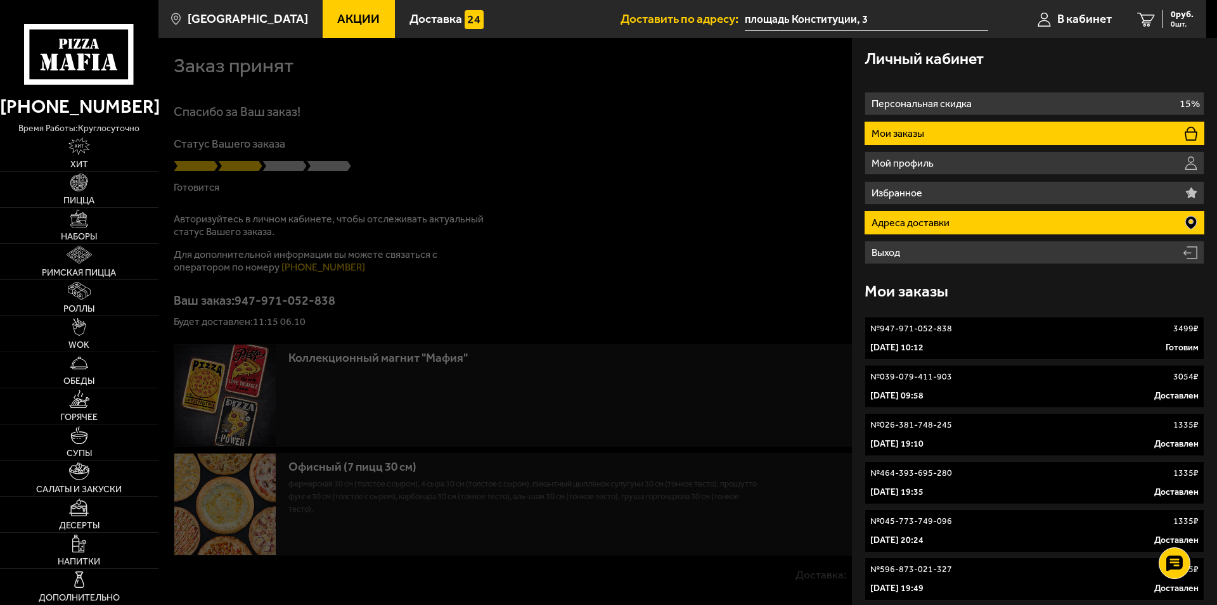
click at [928, 223] on p "Адреса доставки" at bounding box center [911, 223] width 81 height 10
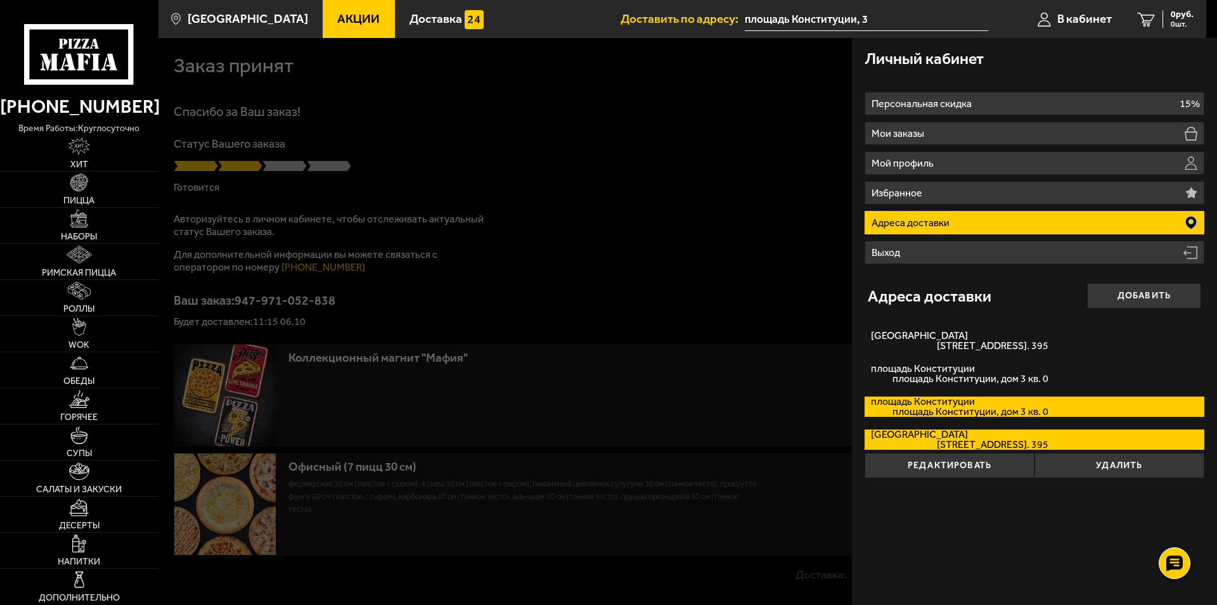
click at [909, 403] on label "площадь Конституции площадь Конституции, дом 3 кв. 0" at bounding box center [1034, 407] width 340 height 20
click at [0, 0] on input "площадь Конституции площадь Конституции, дом 3 кв. 0" at bounding box center [0, 0] width 0 height 0
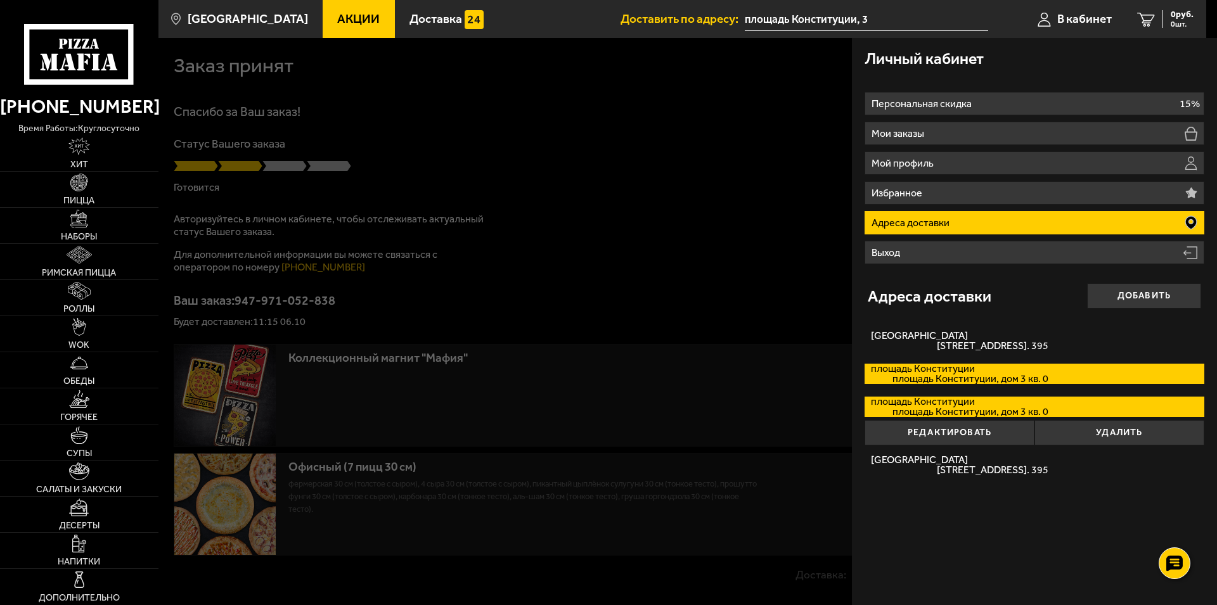
click at [929, 377] on span "площадь Конституции, дом 3 кв. 0" at bounding box center [959, 379] width 177 height 10
click at [0, 0] on input "площадь Конституции площадь Конституции, дом 3 кв. 0" at bounding box center [0, 0] width 0 height 0
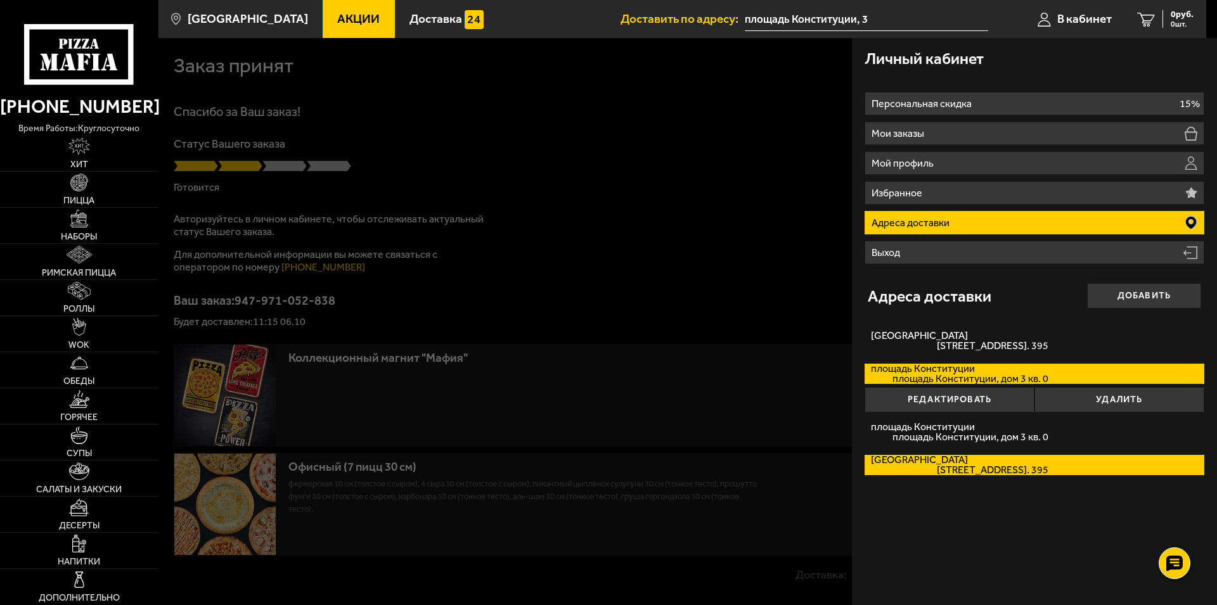
click at [964, 468] on span "Петергофское шоссе, дом 7к1 кв. 395" at bounding box center [959, 470] width 177 height 10
click at [0, 0] on input "Петергофское шоссе Петергофское шоссе, дом 7к1 кв. 395" at bounding box center [0, 0] width 0 height 0
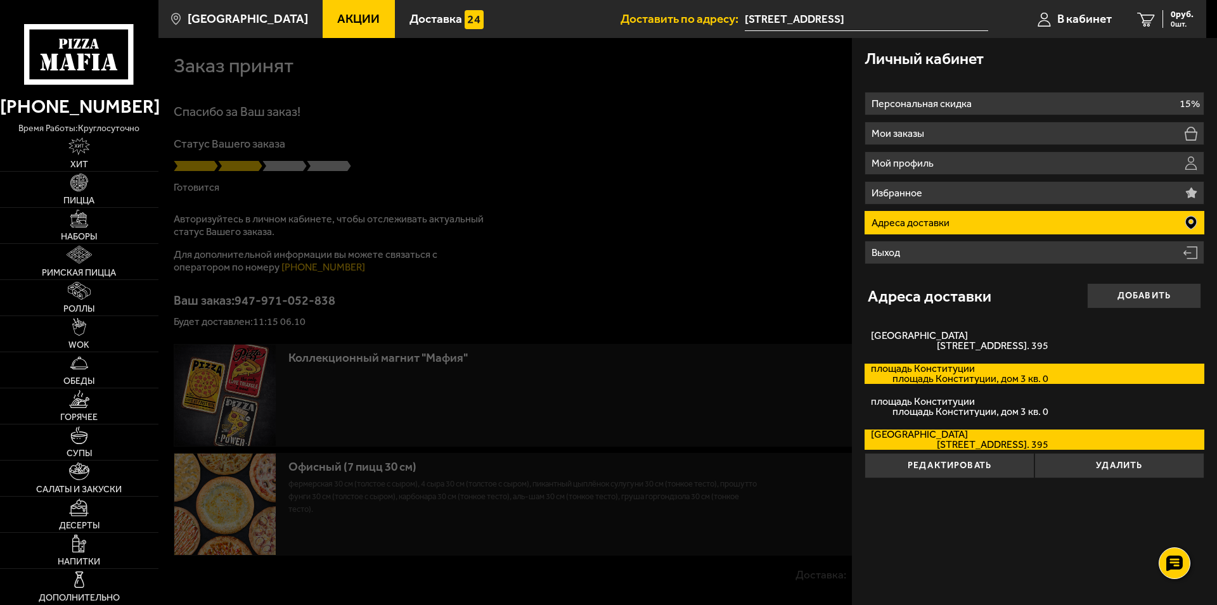
click at [952, 380] on span "площадь Конституции, дом 3 кв. 0" at bounding box center [959, 379] width 177 height 10
click at [0, 0] on input "площадь Конституции площадь Конституции, дом 3 кв. 0" at bounding box center [0, 0] width 0 height 0
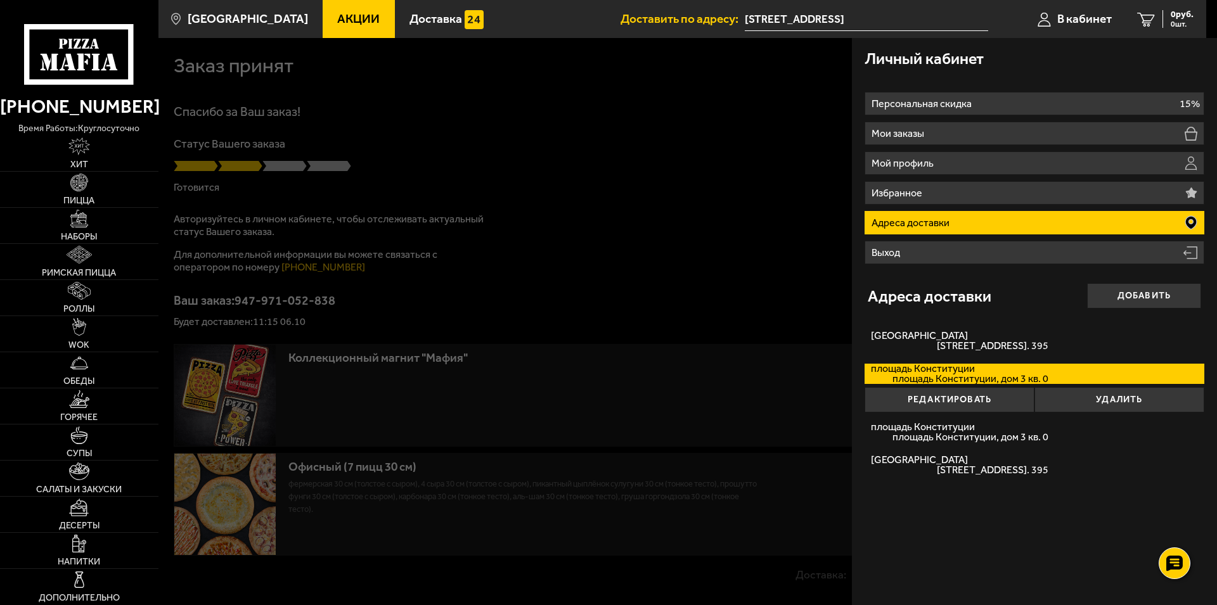
type input "площадь Конституции, 3"
click at [1118, 397] on button "Удалить" at bounding box center [1119, 399] width 170 height 25
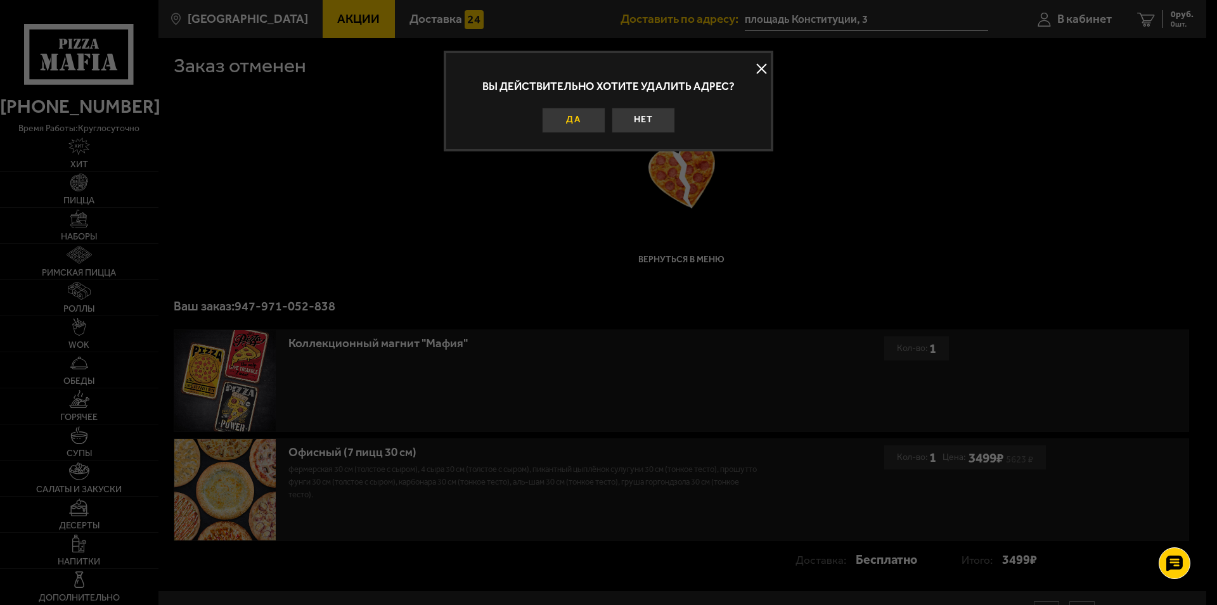
click at [570, 121] on button "Да" at bounding box center [573, 120] width 63 height 25
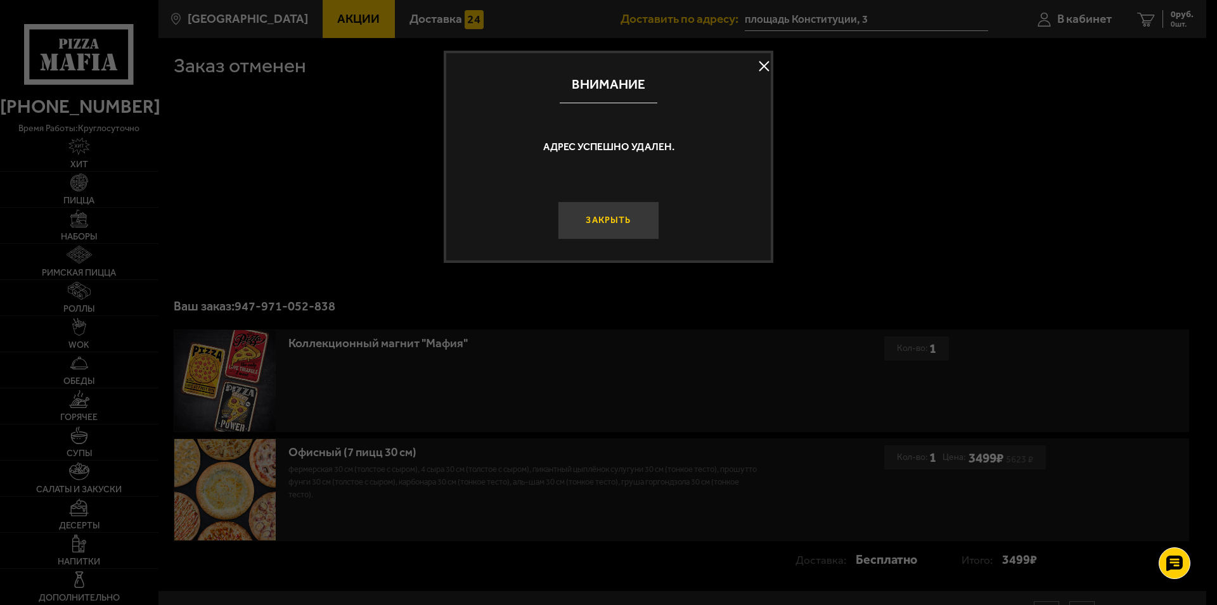
click at [615, 221] on button "Закрыть" at bounding box center [608, 221] width 101 height 38
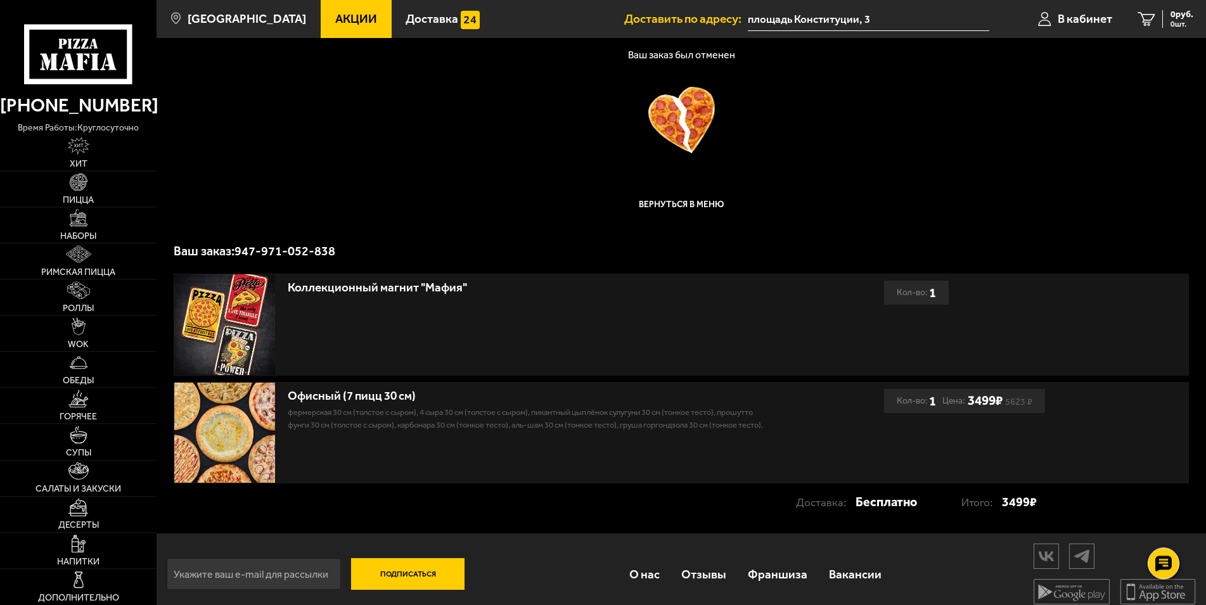
scroll to position [68, 0]
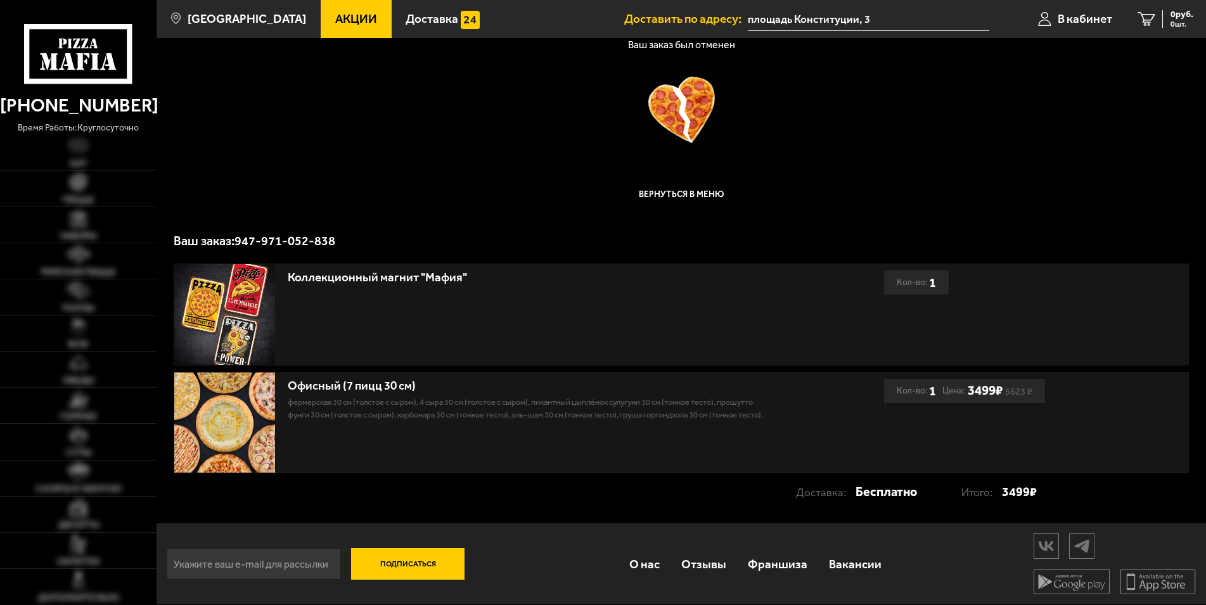
scroll to position [68, 0]
